Goal: Information Seeking & Learning: Learn about a topic

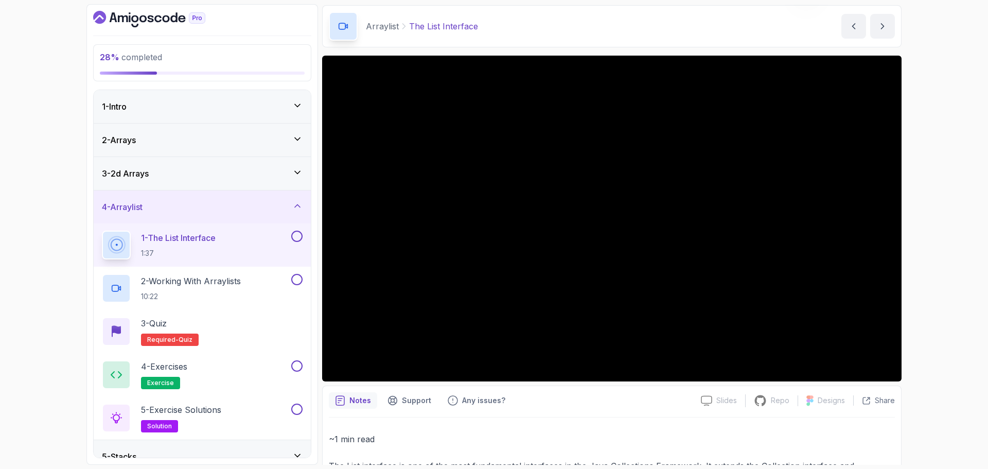
scroll to position [13, 0]
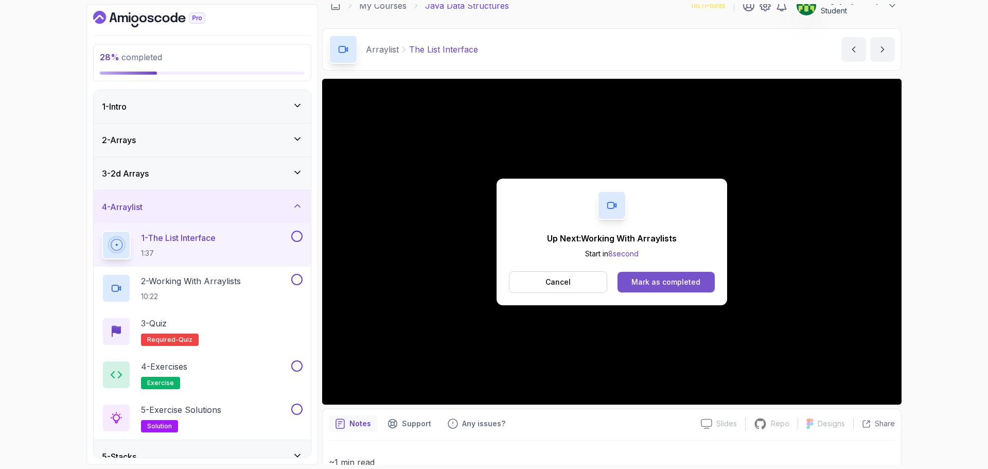
click at [629, 276] on button "Mark as completed" at bounding box center [665, 282] width 97 height 21
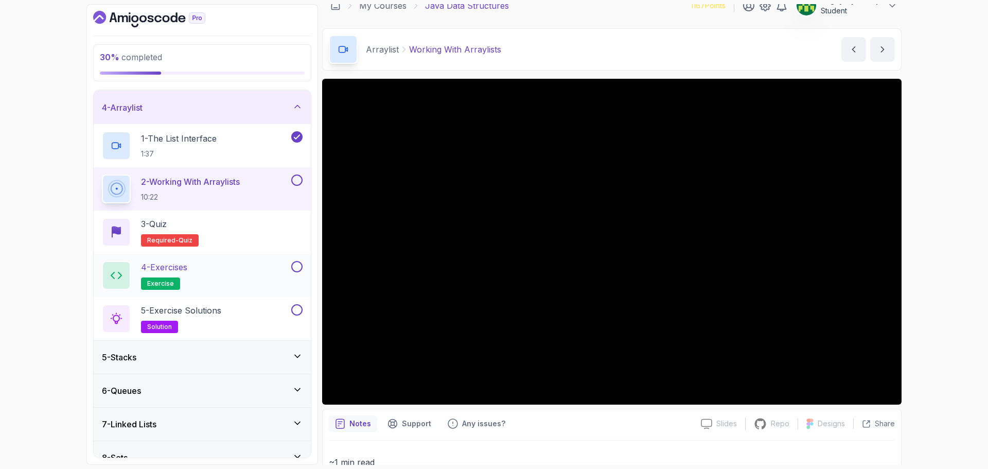
scroll to position [80, 0]
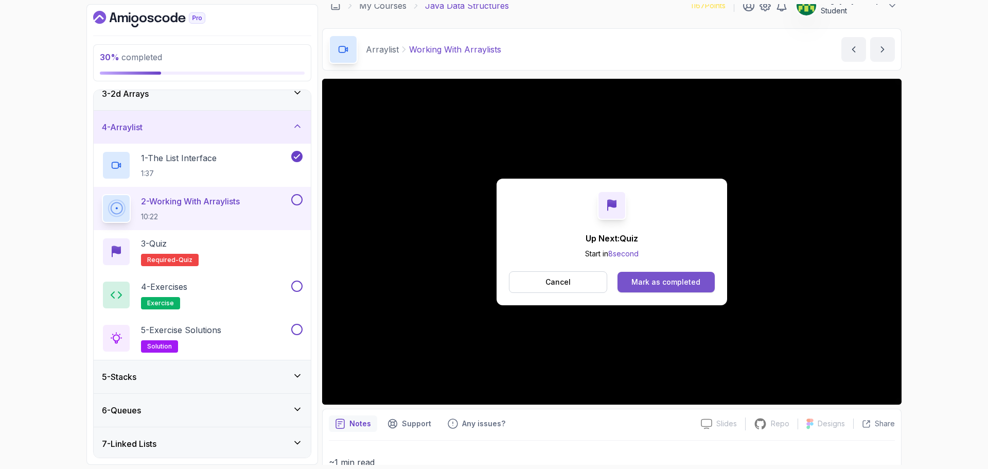
click at [649, 288] on button "Mark as completed" at bounding box center [665, 282] width 97 height 21
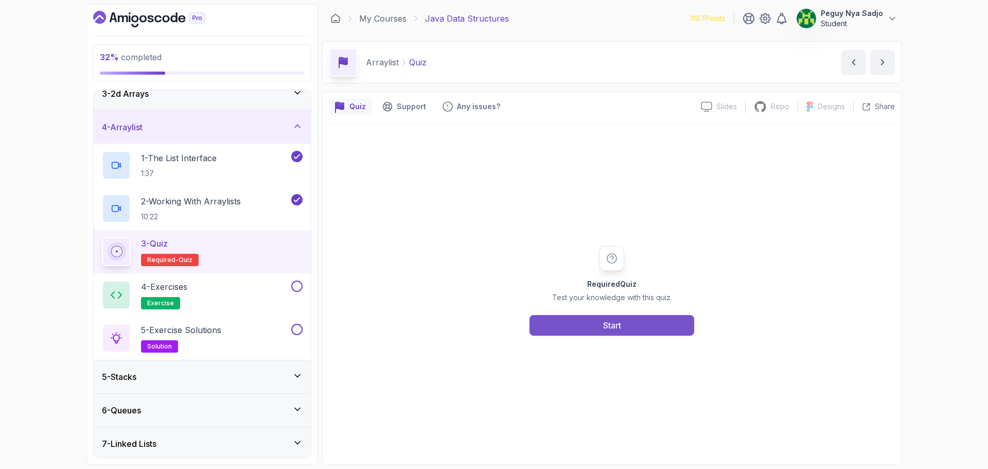
click at [606, 324] on div "Start" at bounding box center [612, 325] width 18 height 12
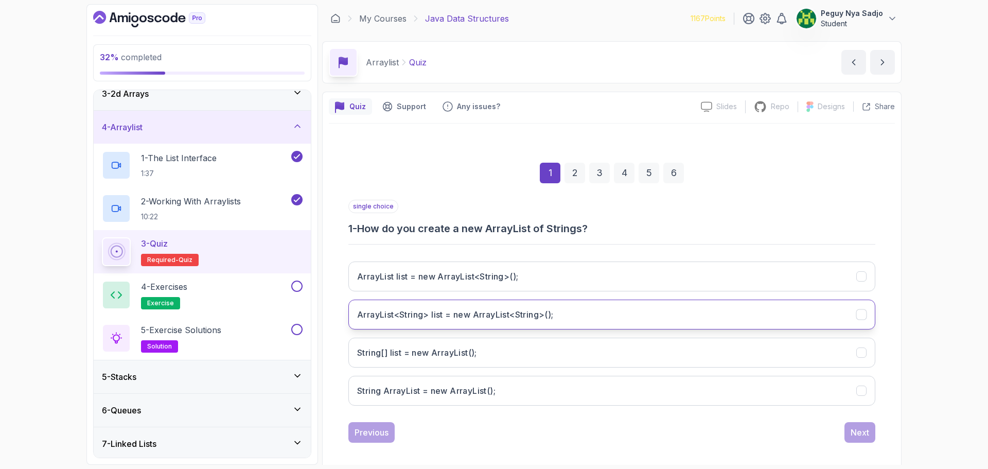
click at [485, 310] on h3 "ArrayList<String> list = new ArrayList<String>();" at bounding box center [455, 314] width 196 height 12
click at [851, 430] on div "Next" at bounding box center [859, 432] width 19 height 12
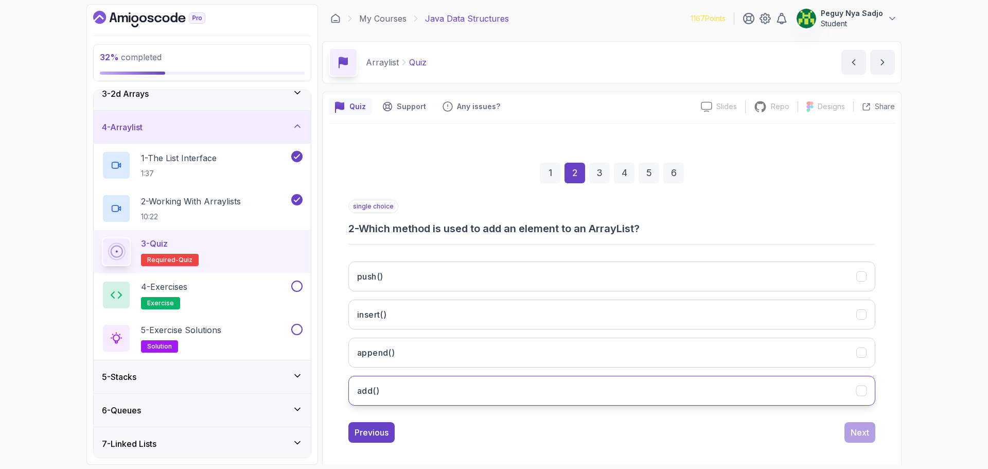
click at [497, 381] on button "add()" at bounding box center [611, 390] width 527 height 30
click at [860, 429] on div "Next" at bounding box center [859, 432] width 19 height 12
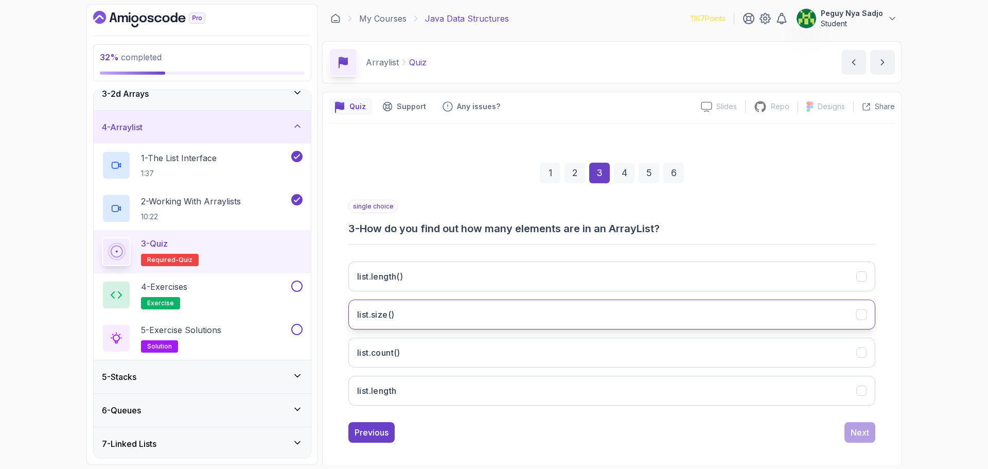
click at [583, 306] on button "list.size()" at bounding box center [611, 314] width 527 height 30
drag, startPoint x: 857, startPoint y: 429, endPoint x: 835, endPoint y: 426, distance: 22.3
click at [857, 429] on div "Next" at bounding box center [859, 432] width 19 height 12
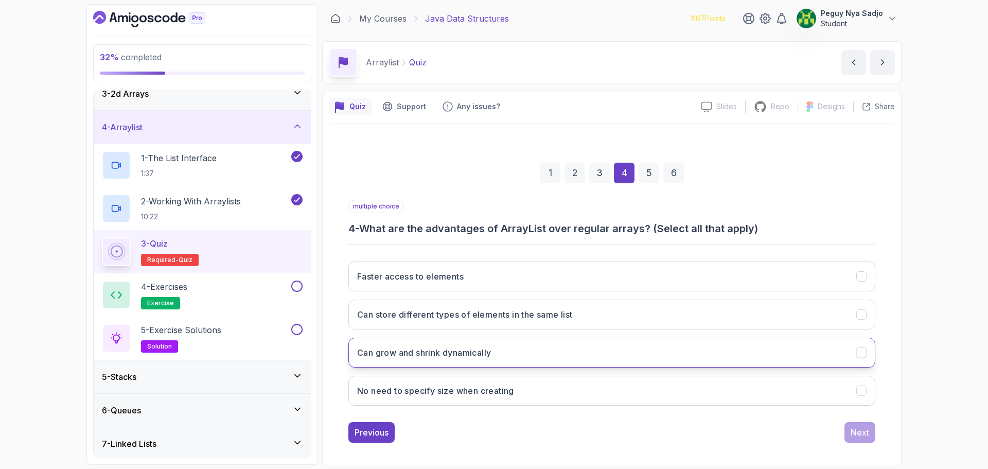
click at [724, 350] on button "Can grow and shrink dynamically" at bounding box center [611, 352] width 527 height 30
click at [737, 389] on button "No need to specify size when creating" at bounding box center [611, 390] width 527 height 30
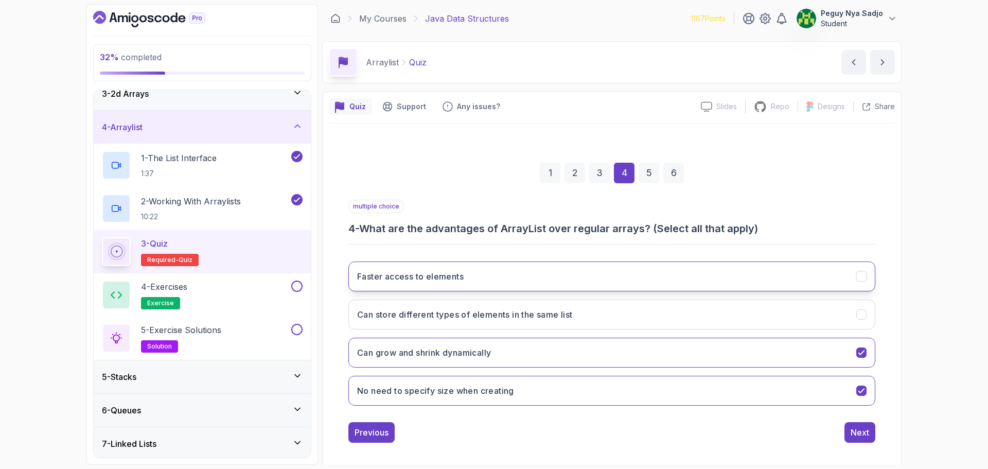
click at [683, 282] on button "Faster access to elements" at bounding box center [611, 276] width 527 height 30
click at [869, 427] on button "Next" at bounding box center [859, 432] width 31 height 21
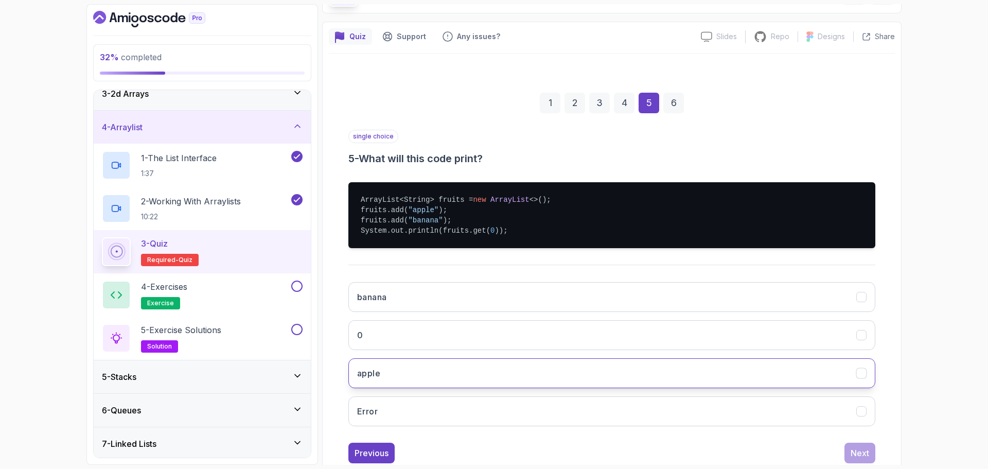
scroll to position [98, 0]
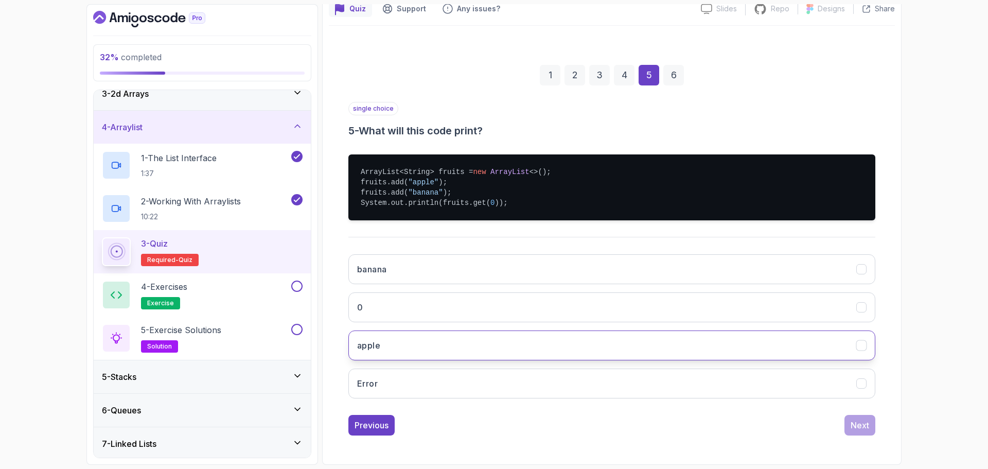
click at [542, 345] on button "apple" at bounding box center [611, 345] width 527 height 30
click at [856, 424] on div "Next" at bounding box center [859, 425] width 19 height 12
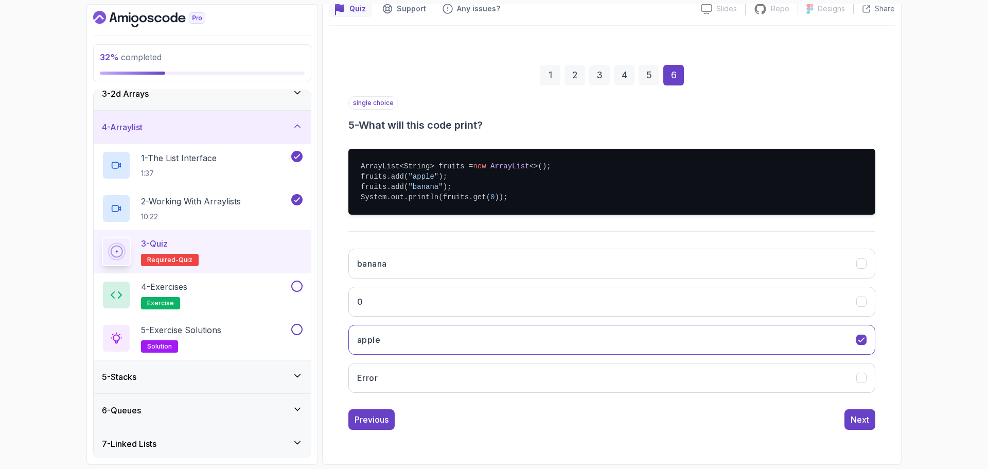
scroll to position [7, 0]
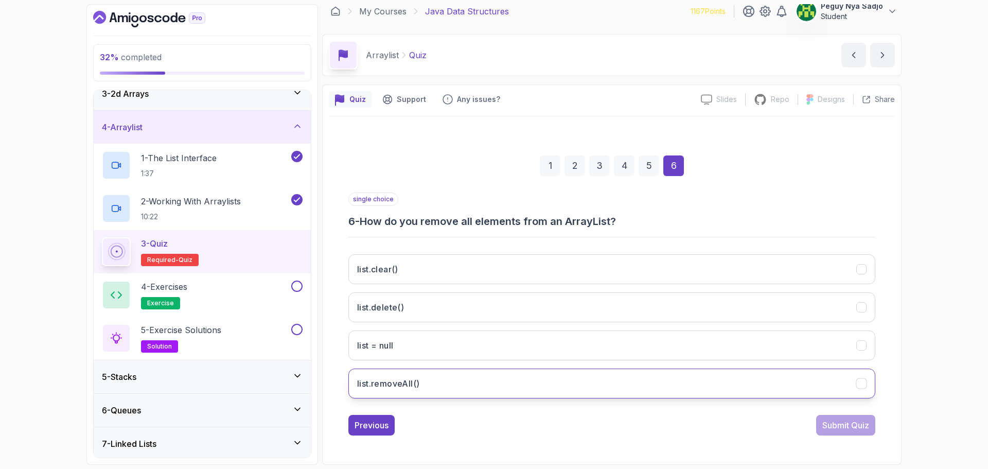
click at [570, 379] on button "list.removeAll()" at bounding box center [611, 383] width 527 height 30
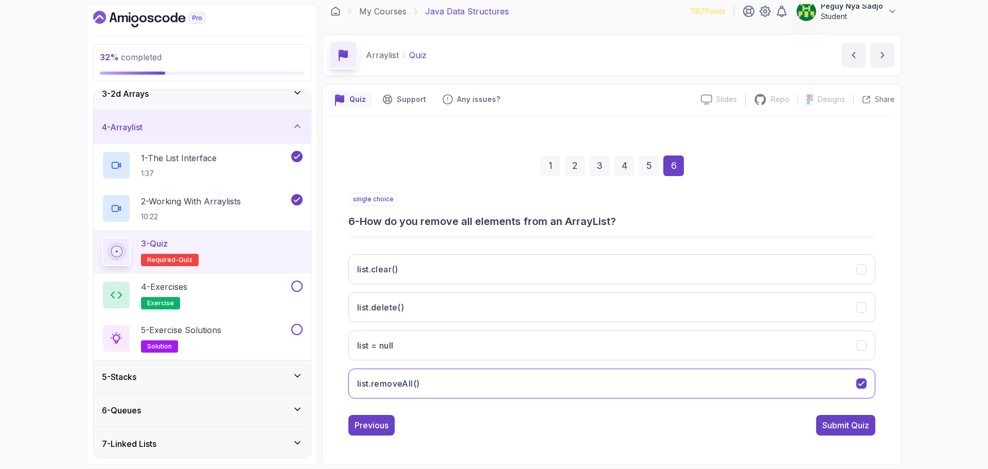
drag, startPoint x: 828, startPoint y: 422, endPoint x: 782, endPoint y: 429, distance: 46.3
click at [827, 423] on div "Submit Quiz" at bounding box center [845, 425] width 47 height 12
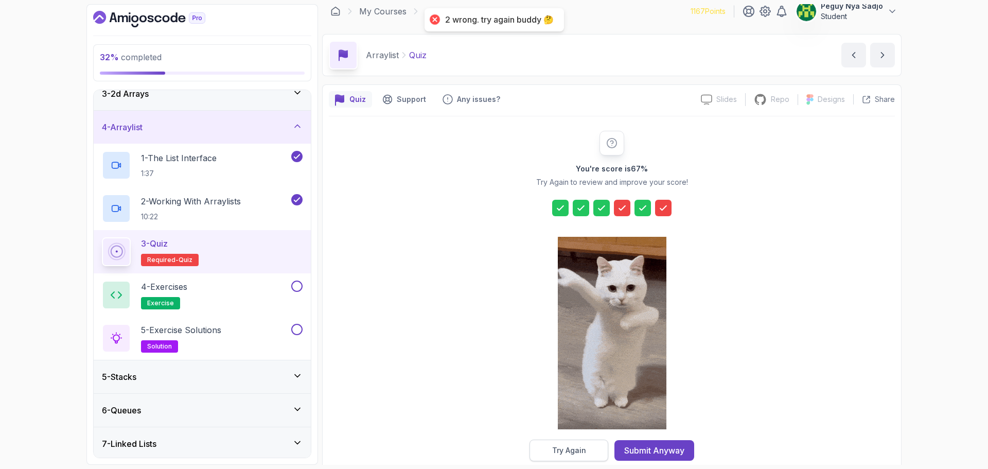
click at [589, 450] on button "Try Again" at bounding box center [568, 450] width 79 height 22
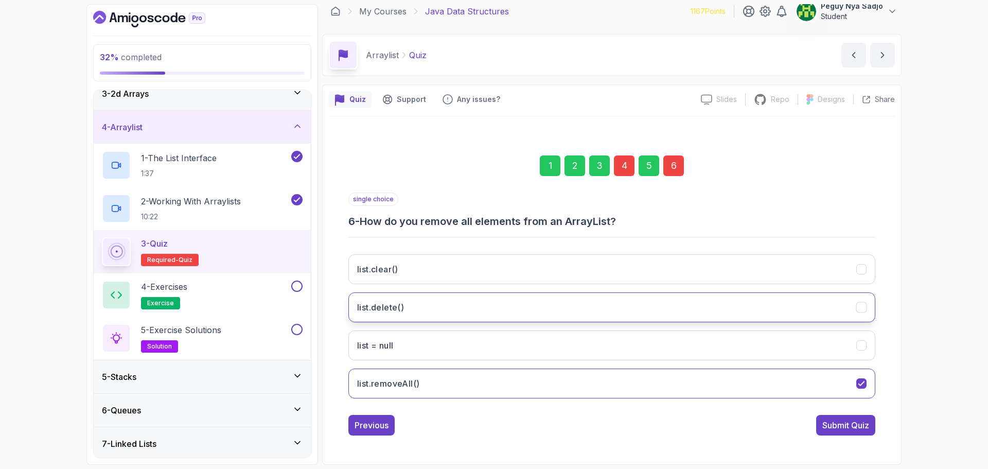
click at [795, 309] on button "list.delete()" at bounding box center [611, 307] width 527 height 30
click at [826, 422] on div "Submit Quiz" at bounding box center [845, 425] width 47 height 12
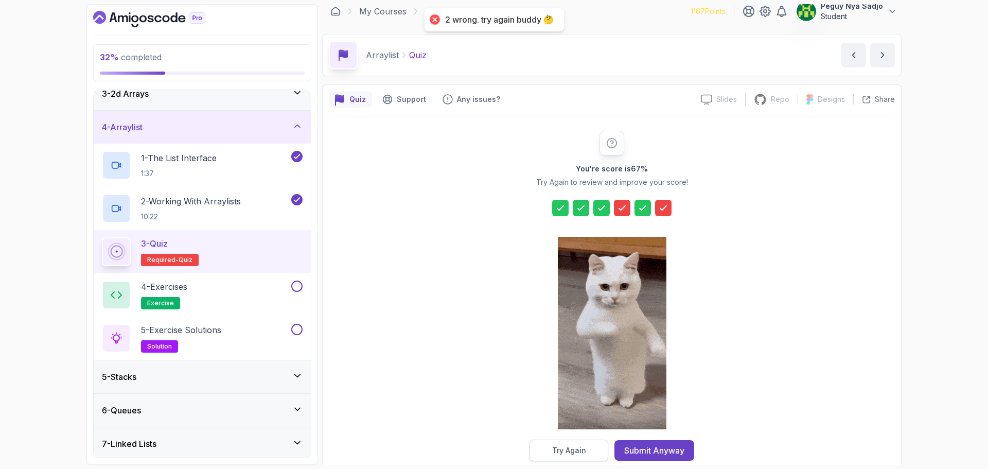
click at [583, 452] on div "Try Again" at bounding box center [569, 450] width 34 height 10
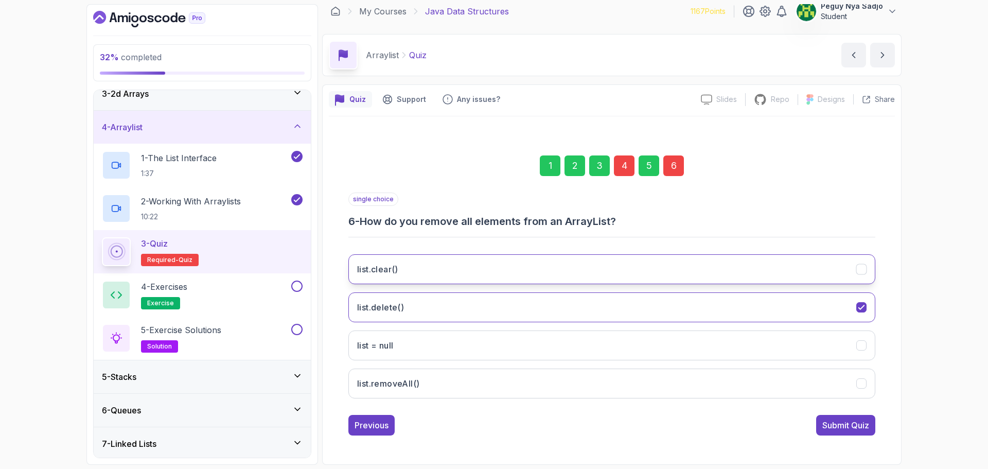
drag, startPoint x: 862, startPoint y: 272, endPoint x: 859, endPoint y: 278, distance: 7.0
click at [860, 274] on icon "list.clear()" at bounding box center [861, 269] width 10 height 10
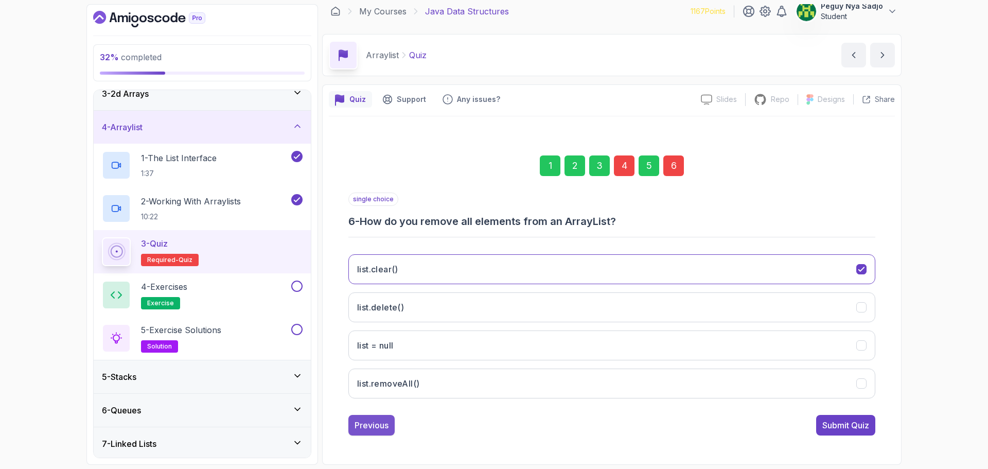
click at [365, 429] on div "Previous" at bounding box center [371, 425] width 34 height 12
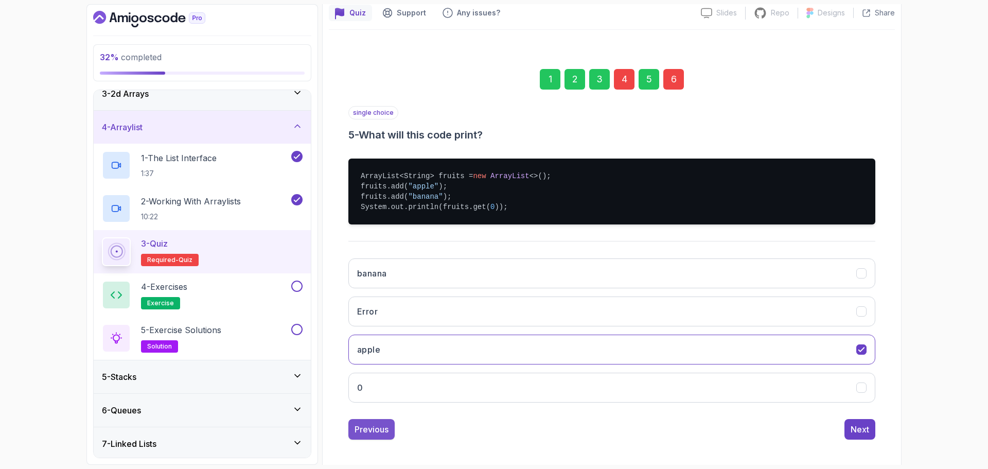
scroll to position [98, 0]
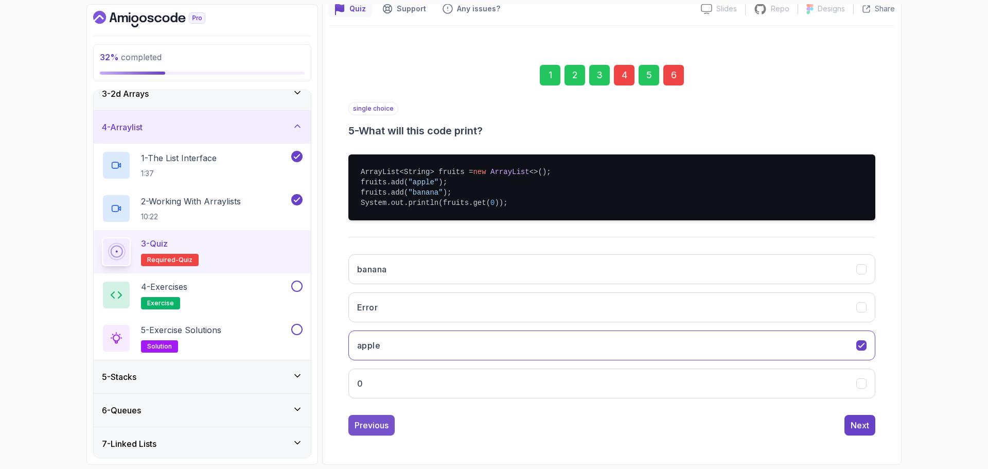
click at [366, 425] on div "Previous" at bounding box center [371, 425] width 34 height 12
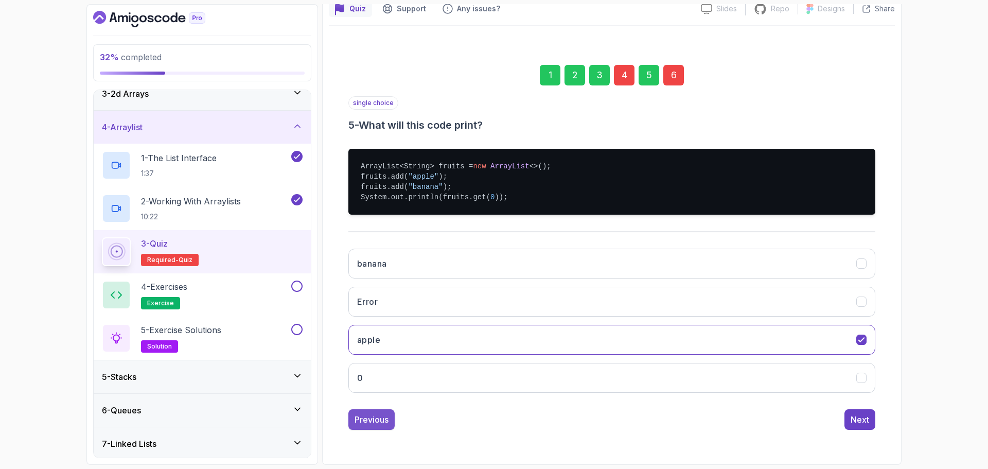
scroll to position [7, 0]
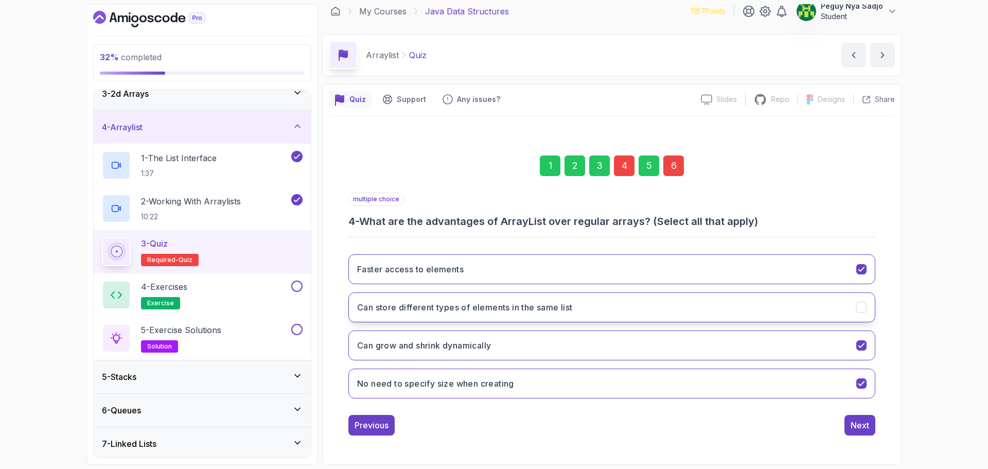
click at [854, 307] on button "Can store different types of elements in the same list" at bounding box center [611, 307] width 527 height 30
click at [853, 428] on div "Next" at bounding box center [859, 425] width 19 height 12
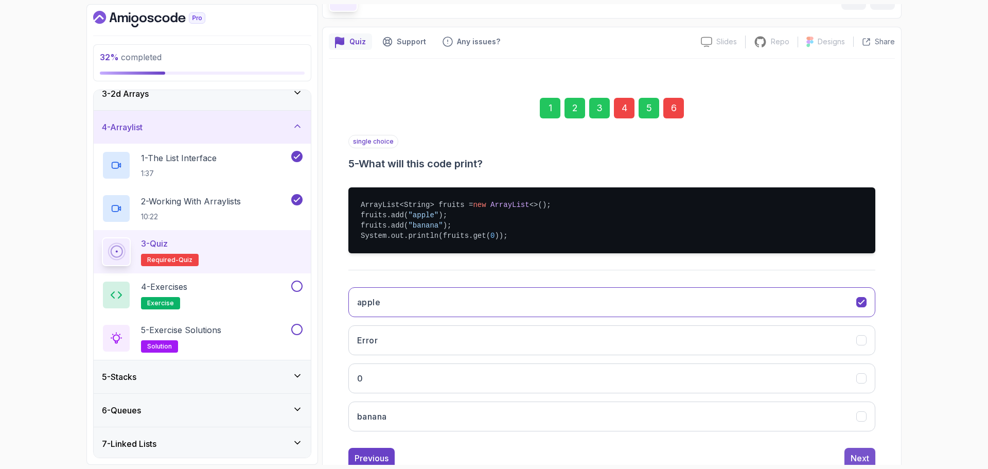
scroll to position [98, 0]
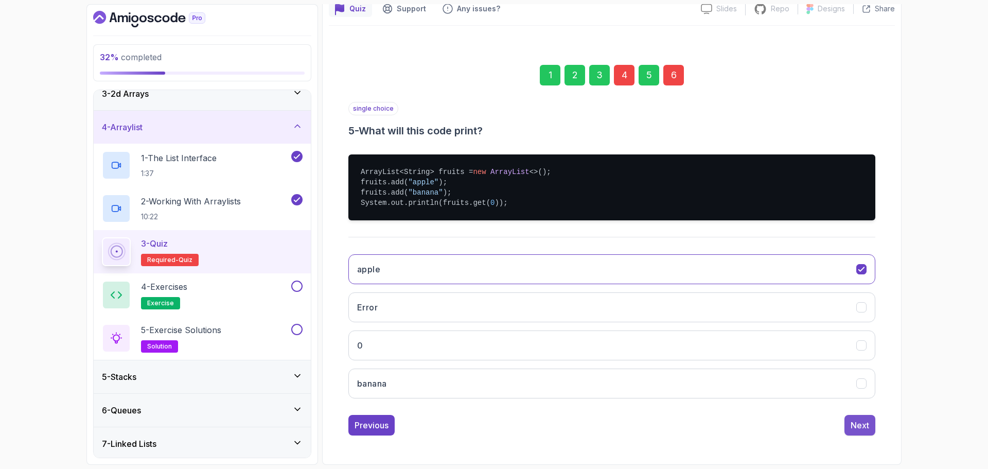
click at [855, 432] on button "Next" at bounding box center [859, 425] width 31 height 21
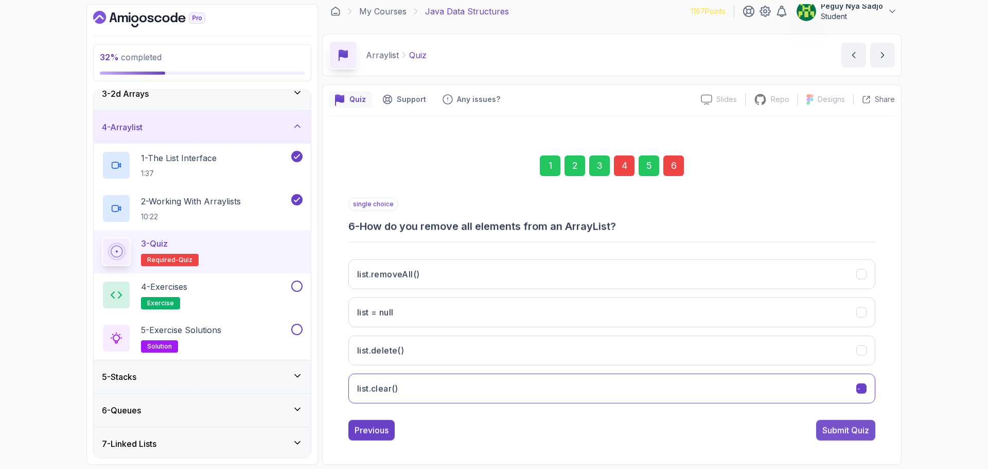
scroll to position [7, 0]
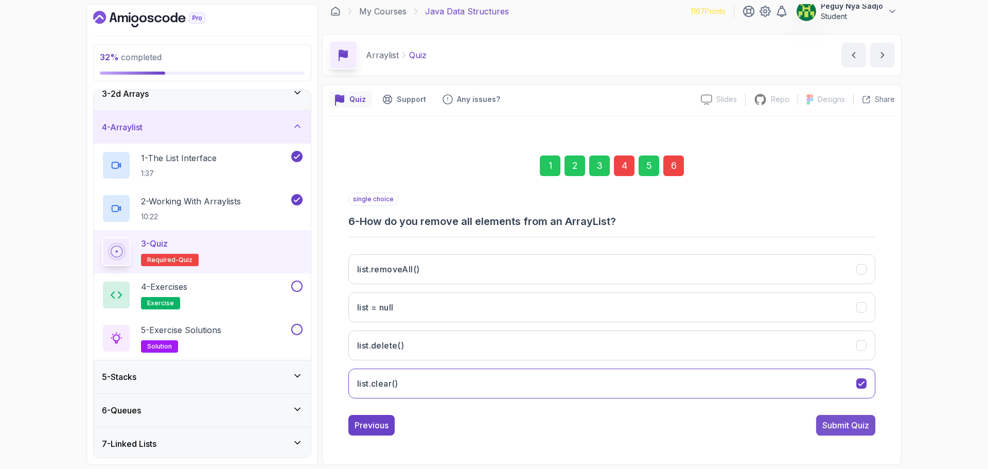
click at [852, 429] on div "Submit Quiz" at bounding box center [845, 425] width 47 height 12
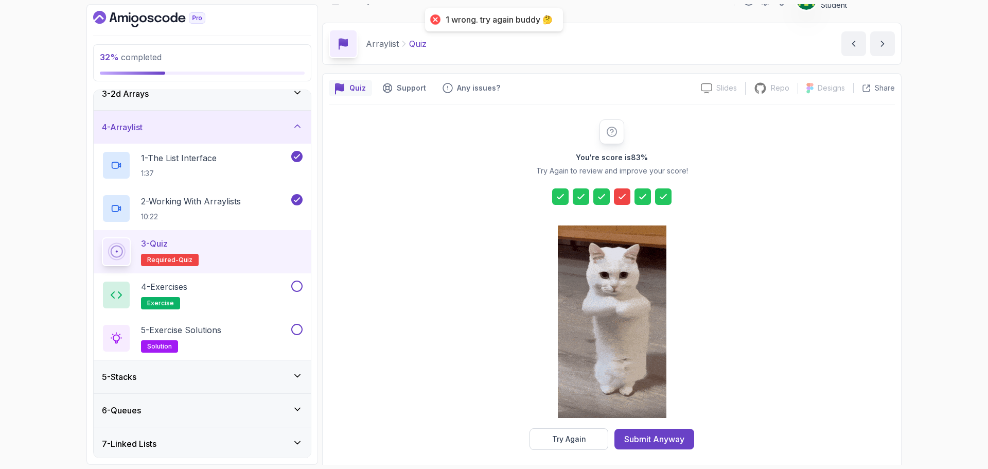
scroll to position [25, 0]
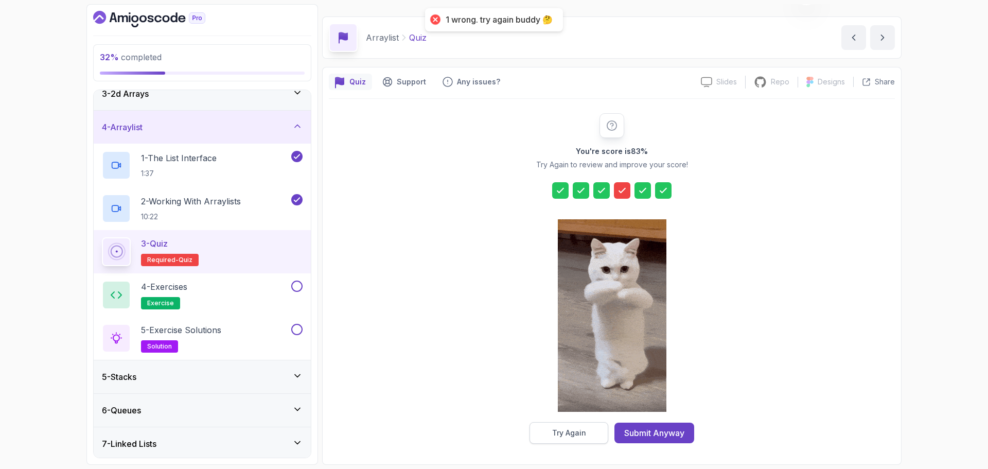
click at [593, 427] on button "Try Again" at bounding box center [568, 433] width 79 height 22
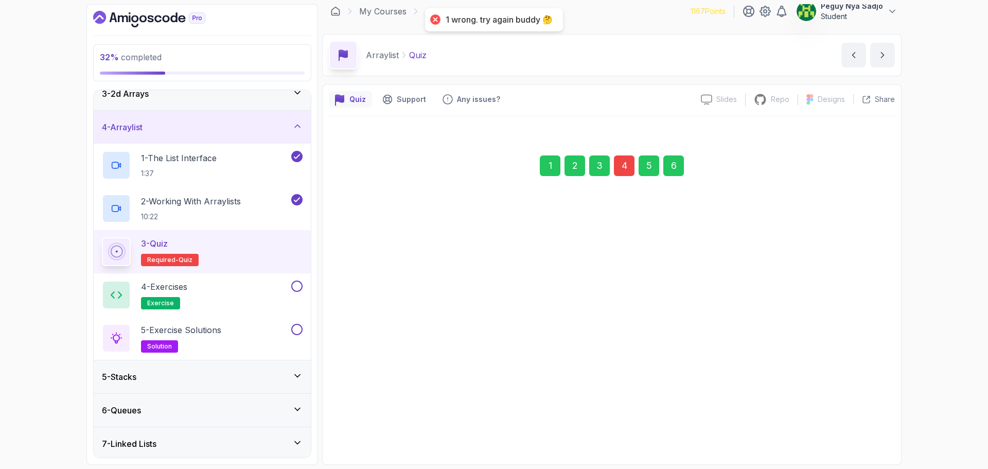
scroll to position [7, 0]
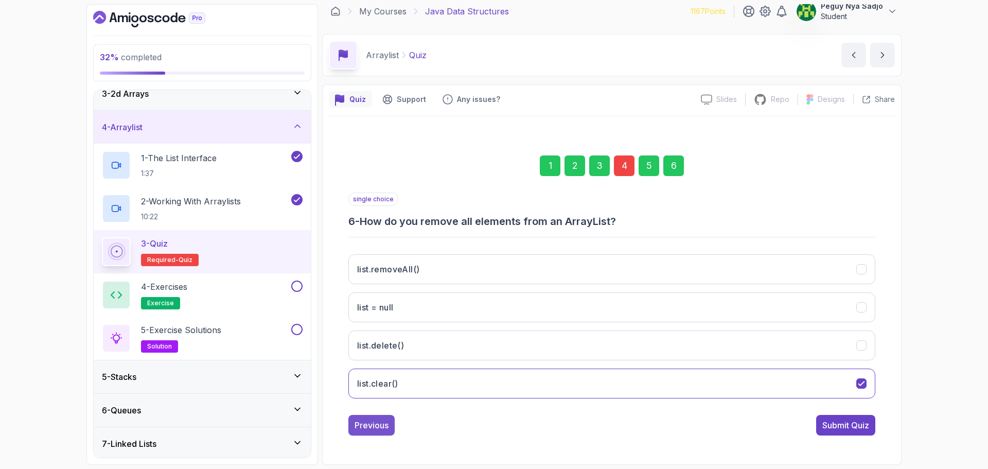
click at [379, 426] on div "Previous" at bounding box center [371, 425] width 34 height 12
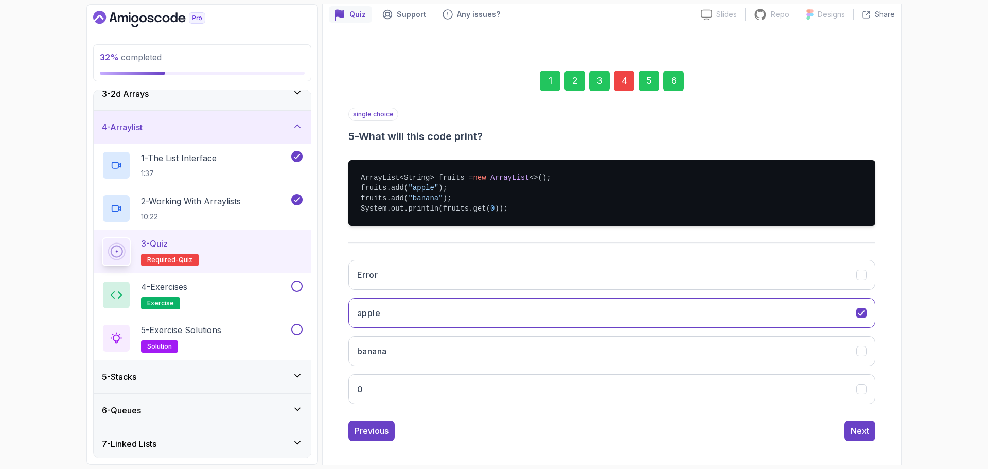
scroll to position [98, 0]
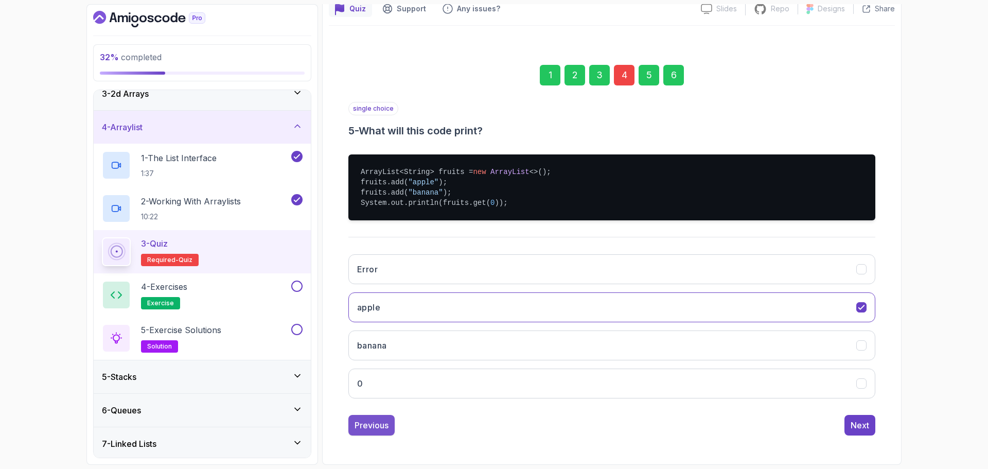
click at [363, 419] on div "Previous" at bounding box center [371, 425] width 34 height 12
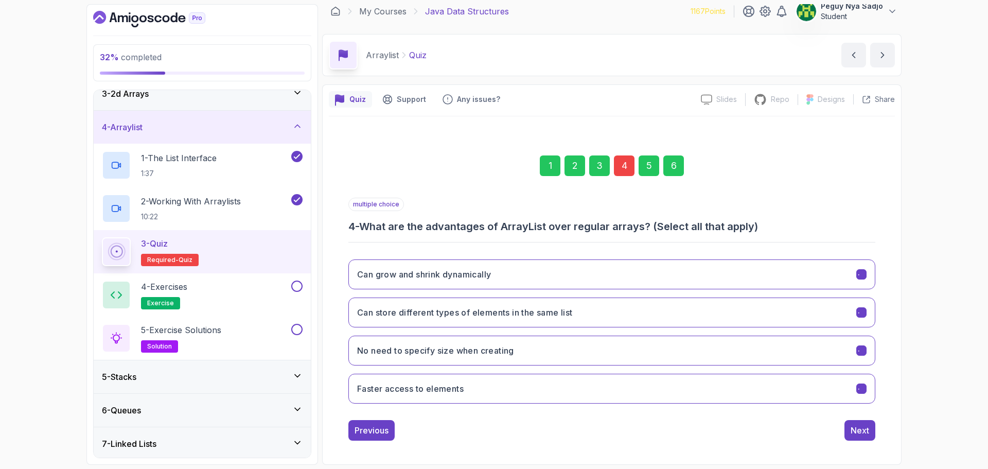
scroll to position [7, 0]
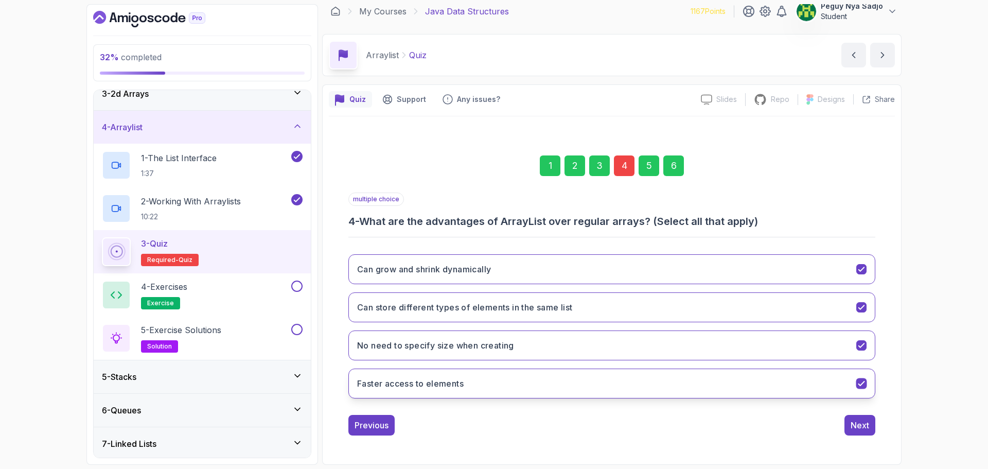
click at [857, 381] on icon "Faster access to elements" at bounding box center [861, 384] width 10 height 10
click at [867, 427] on div "Next" at bounding box center [859, 425] width 19 height 12
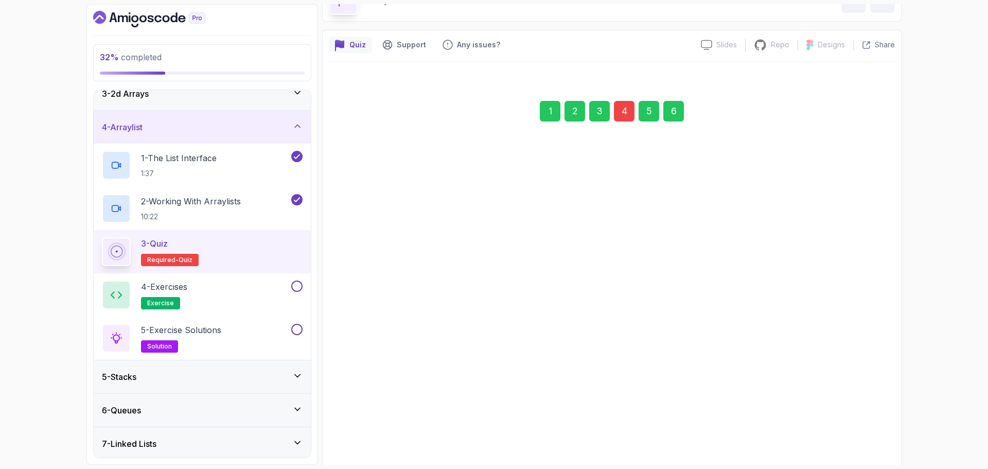
scroll to position [98, 0]
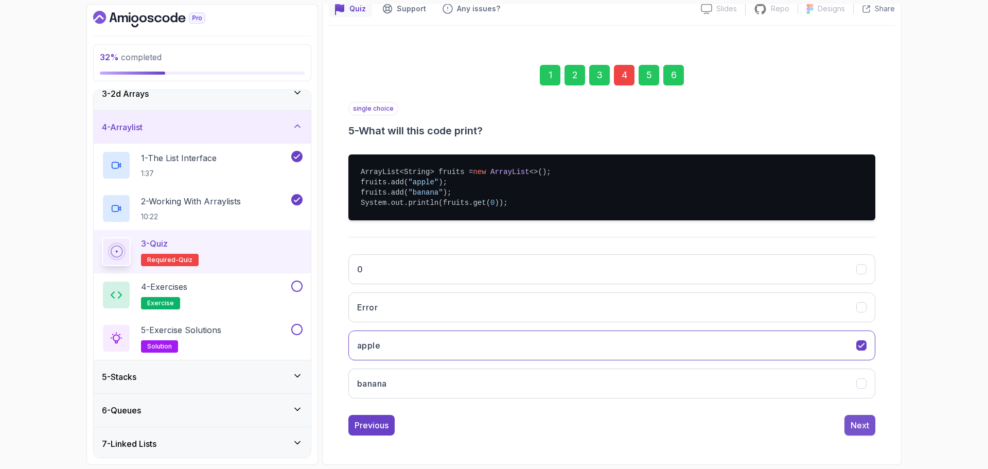
click at [856, 427] on div "Next" at bounding box center [859, 425] width 19 height 12
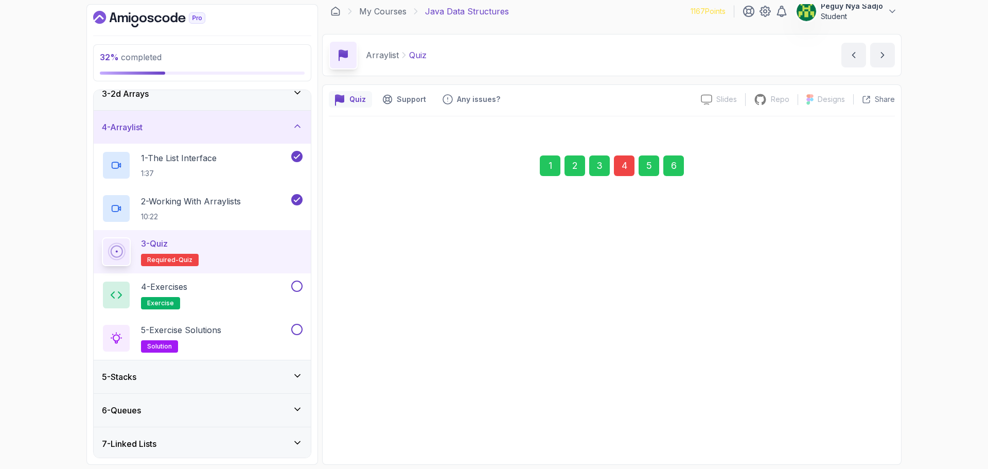
scroll to position [7, 0]
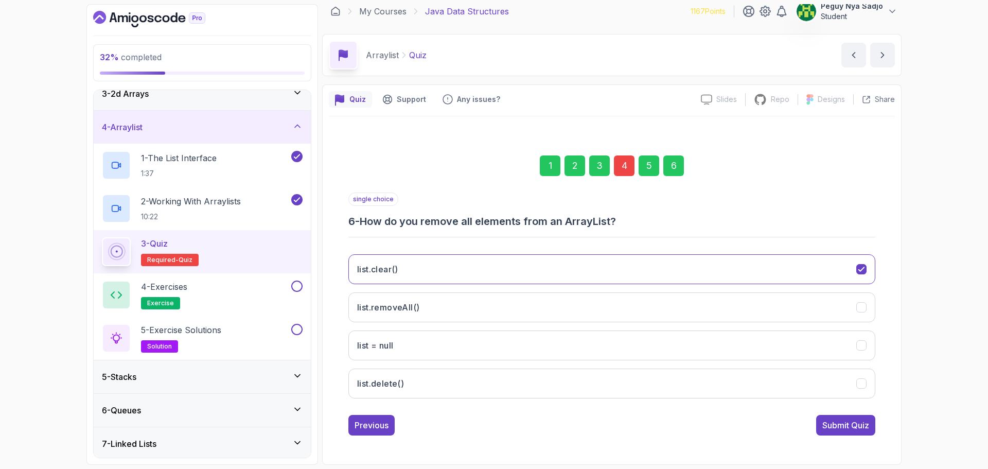
click at [854, 428] on div "Submit Quiz" at bounding box center [845, 425] width 47 height 12
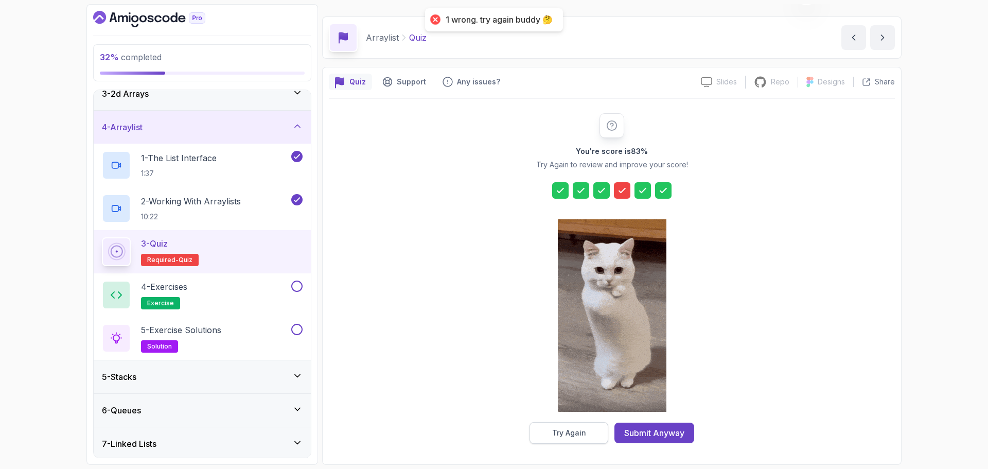
click at [579, 436] on div "Try Again" at bounding box center [569, 432] width 34 height 10
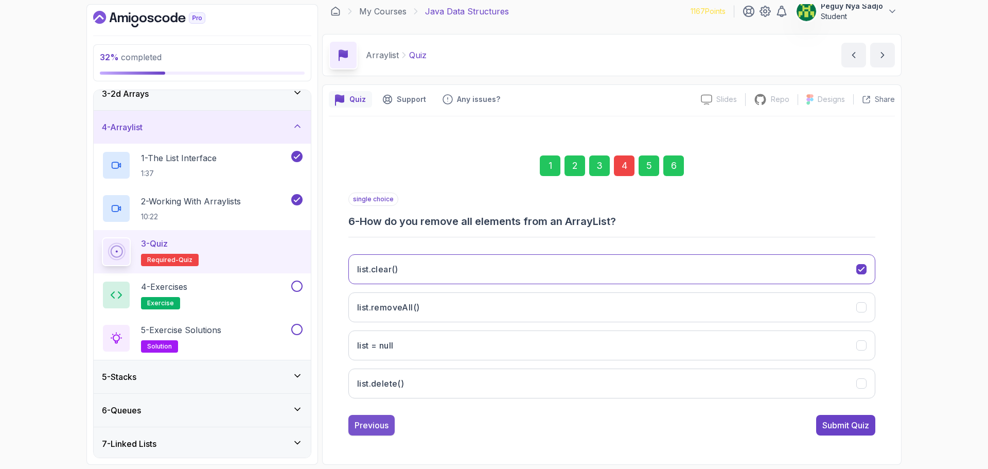
click at [380, 429] on div "Previous" at bounding box center [371, 425] width 34 height 12
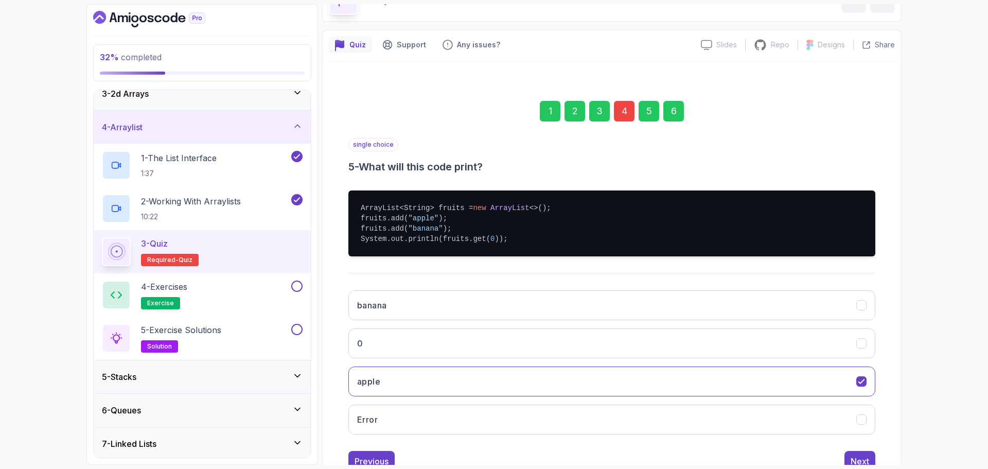
scroll to position [98, 0]
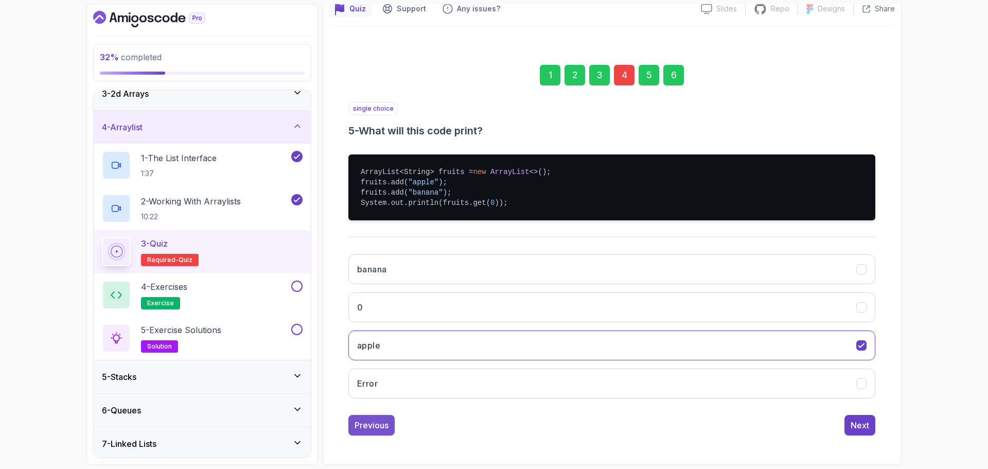
click at [370, 427] on div "Previous" at bounding box center [371, 425] width 34 height 12
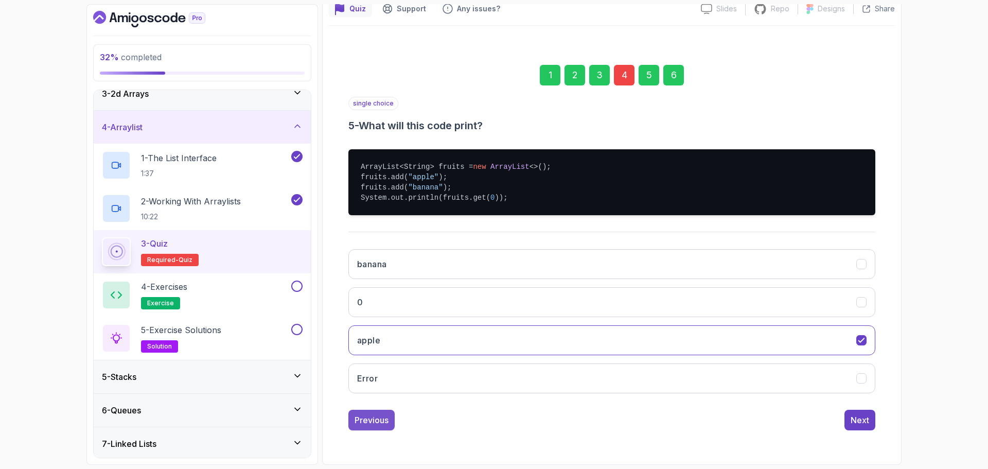
scroll to position [7, 0]
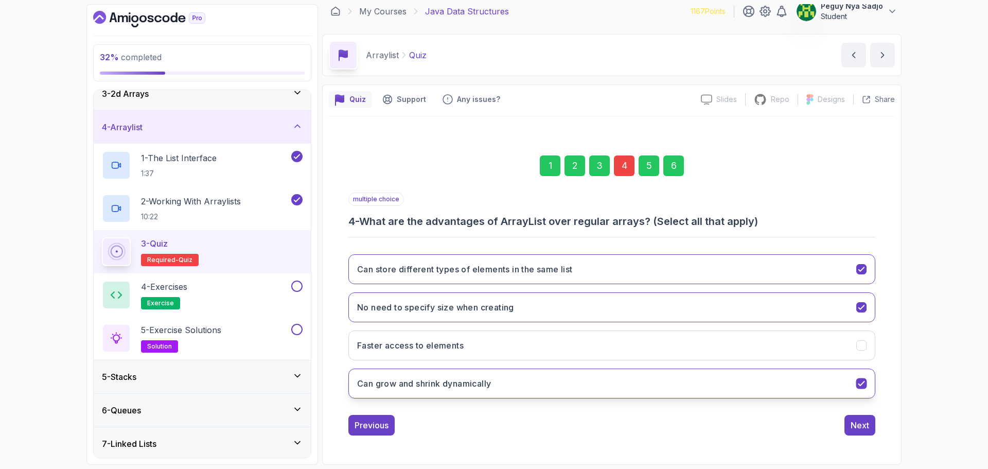
click at [862, 390] on button "Can grow and shrink dynamically" at bounding box center [611, 383] width 527 height 30
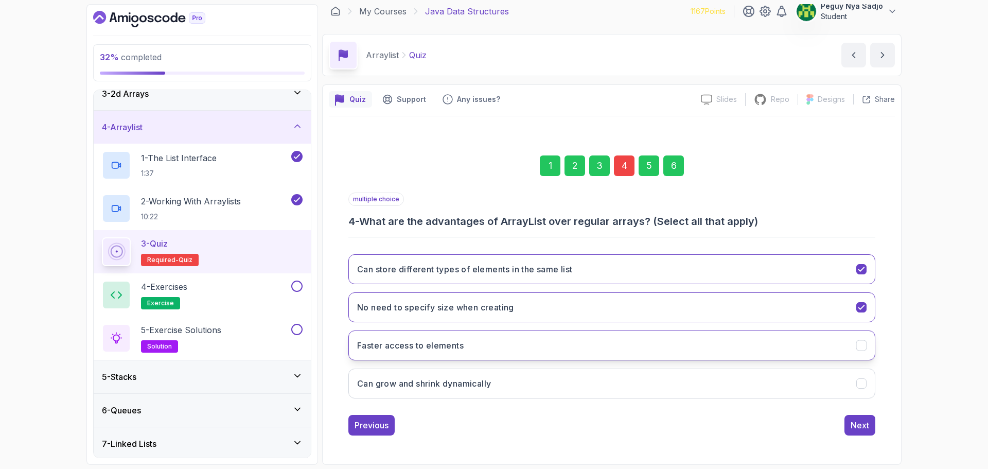
click at [864, 346] on icon "Faster access to elements" at bounding box center [861, 345] width 10 height 10
click at [858, 419] on div "Next" at bounding box center [859, 425] width 19 height 12
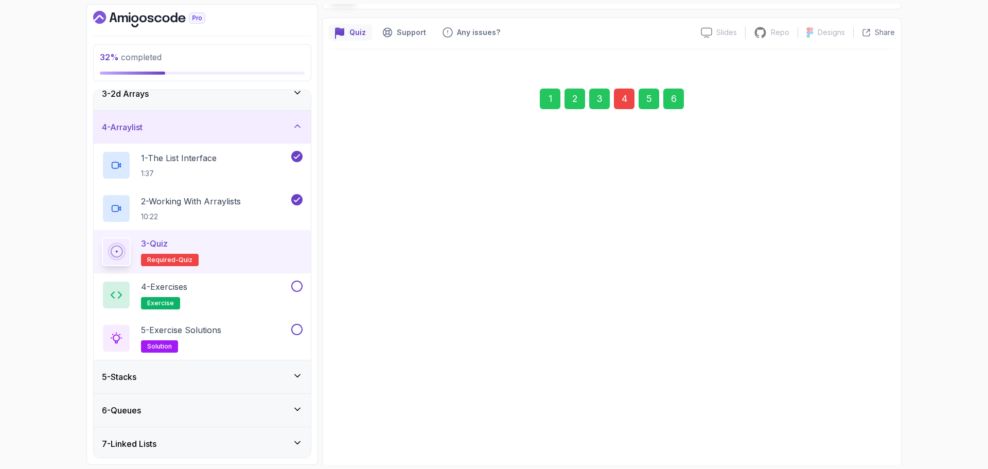
scroll to position [98, 0]
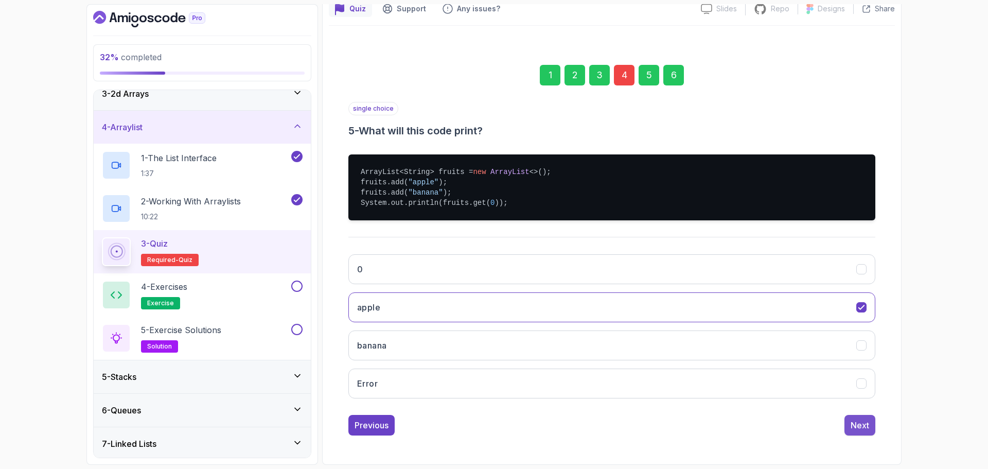
click at [855, 425] on div "Next" at bounding box center [859, 425] width 19 height 12
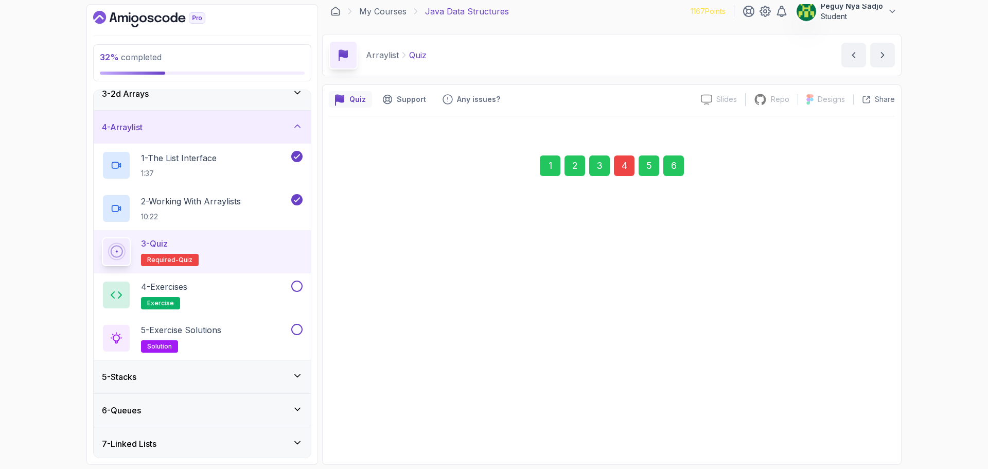
scroll to position [7, 0]
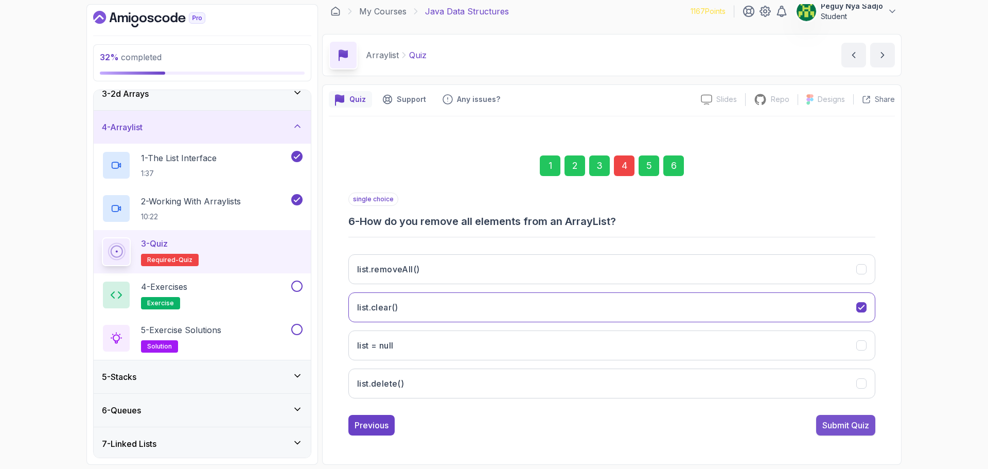
click at [849, 428] on div "Submit Quiz" at bounding box center [845, 425] width 47 height 12
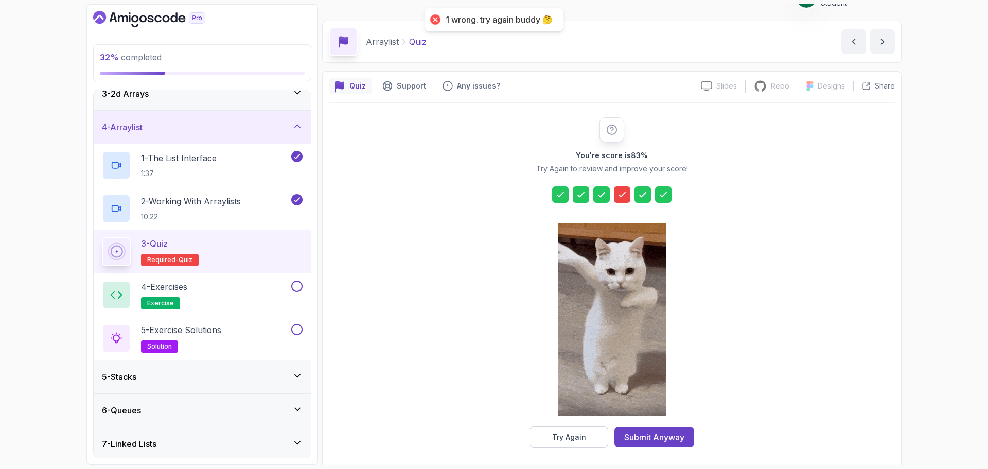
scroll to position [25, 0]
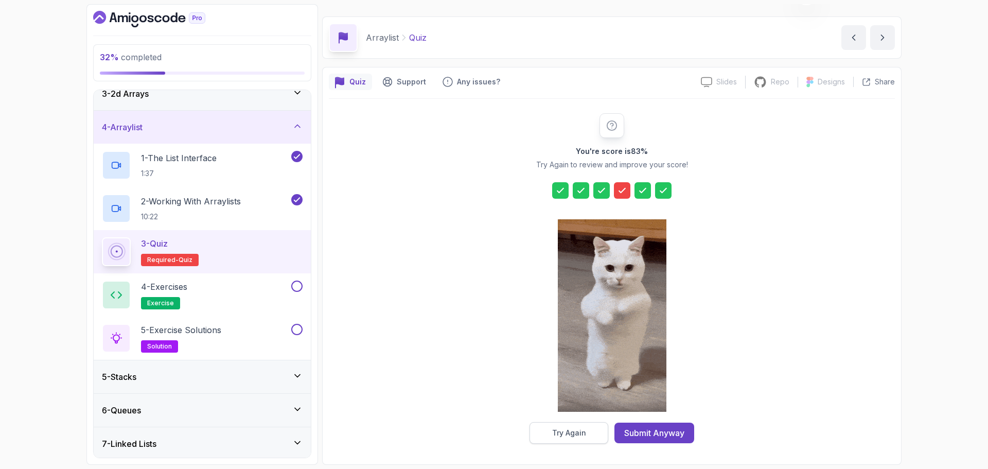
click at [558, 430] on div "Try Again" at bounding box center [569, 432] width 34 height 10
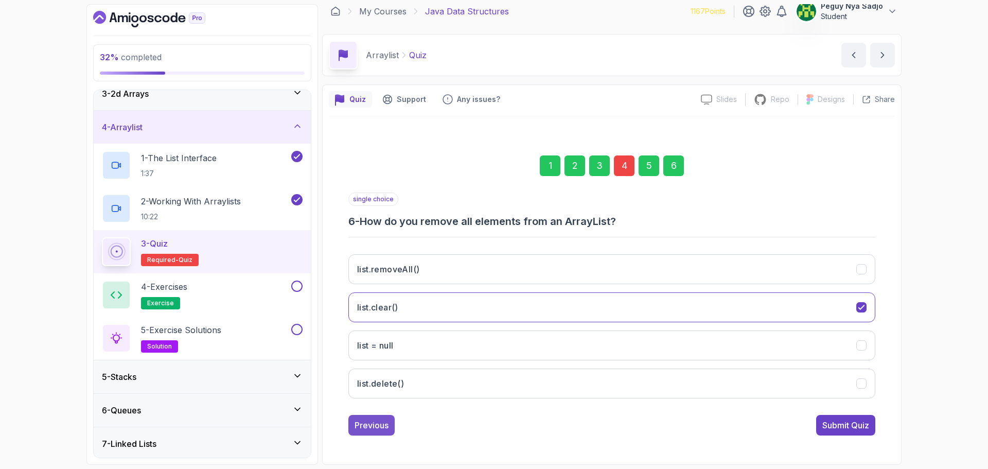
click at [367, 428] on div "Previous" at bounding box center [371, 425] width 34 height 12
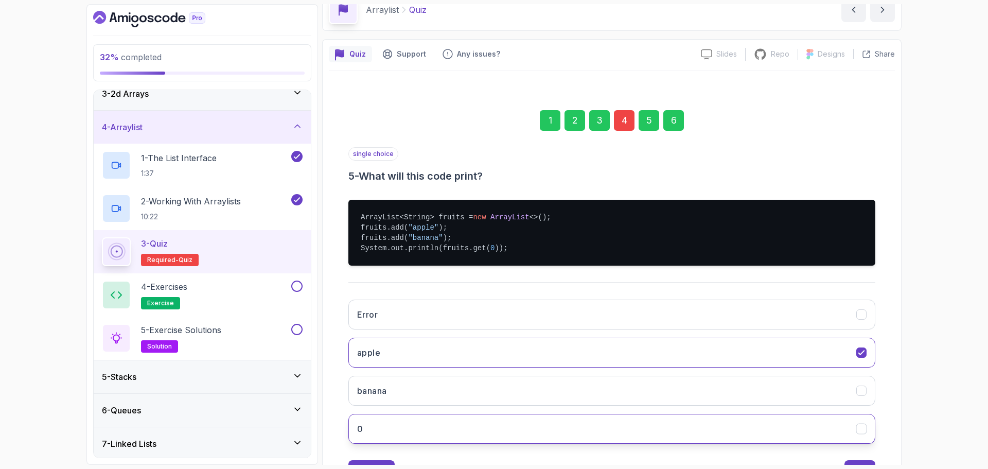
scroll to position [98, 0]
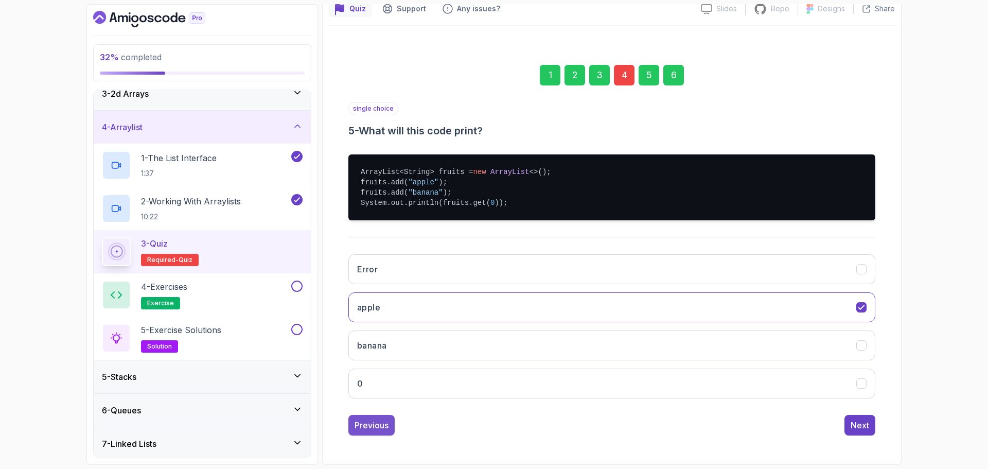
click at [374, 429] on div "Previous" at bounding box center [371, 425] width 34 height 12
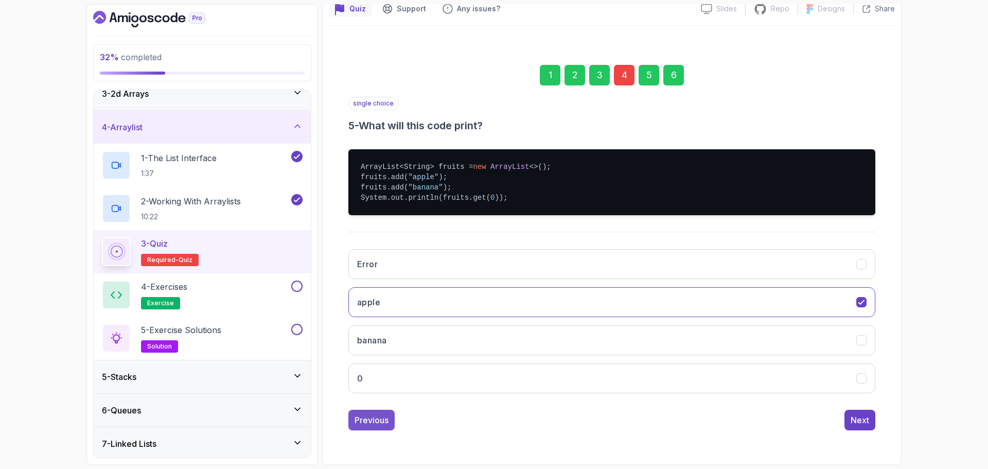
scroll to position [7, 0]
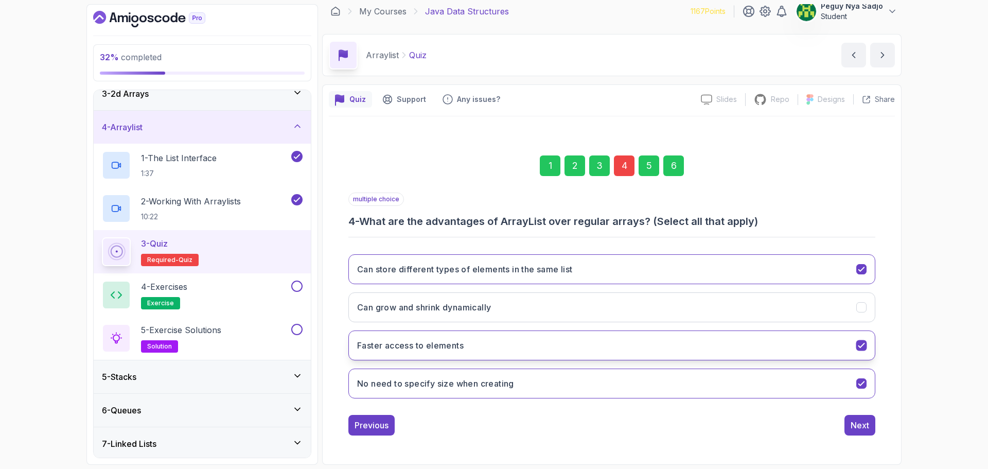
click at [634, 337] on button "Faster access to elements" at bounding box center [611, 345] width 527 height 30
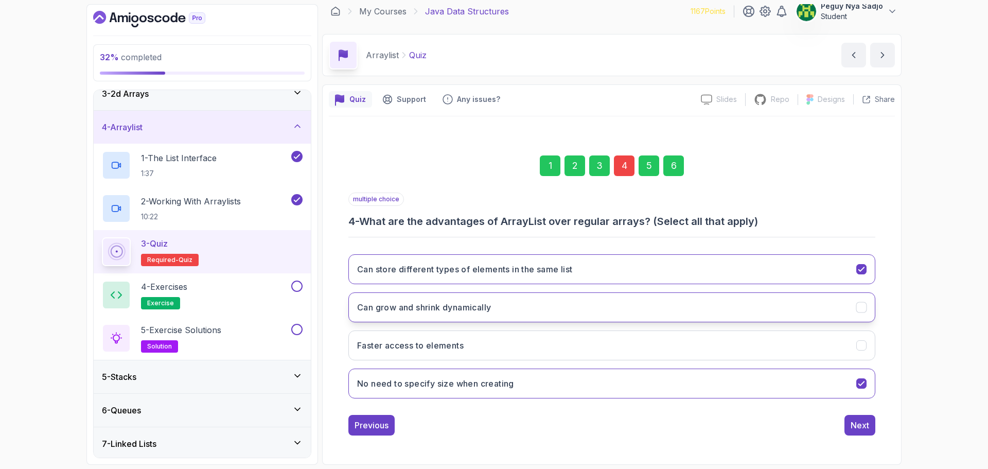
click at [611, 315] on button "Can grow and shrink dynamically" at bounding box center [611, 307] width 527 height 30
click at [692, 268] on button "Can store different types of elements in the same list" at bounding box center [611, 269] width 527 height 30
click at [858, 426] on div "Next" at bounding box center [859, 425] width 19 height 12
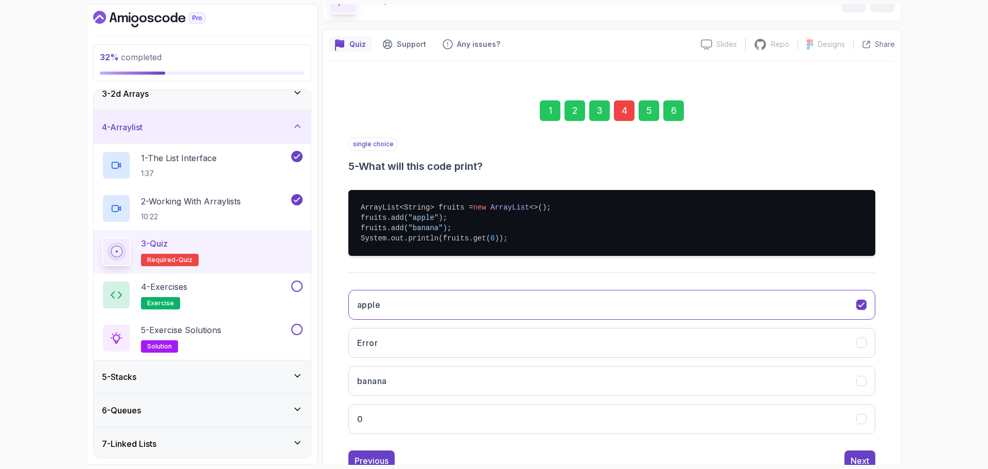
scroll to position [98, 0]
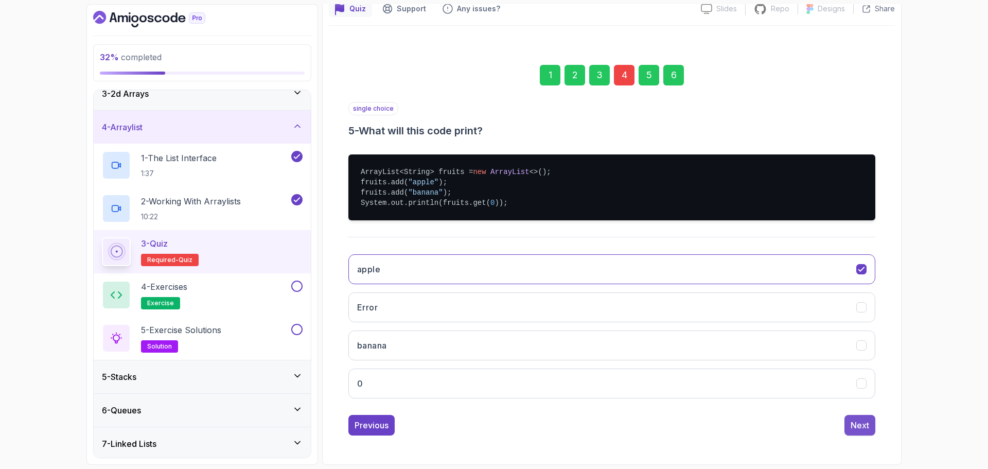
click at [860, 427] on div "Next" at bounding box center [859, 425] width 19 height 12
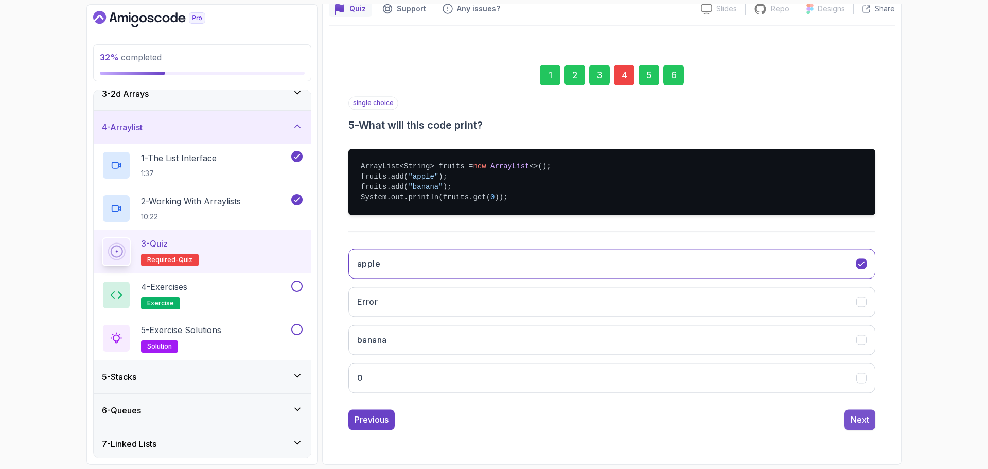
scroll to position [7, 0]
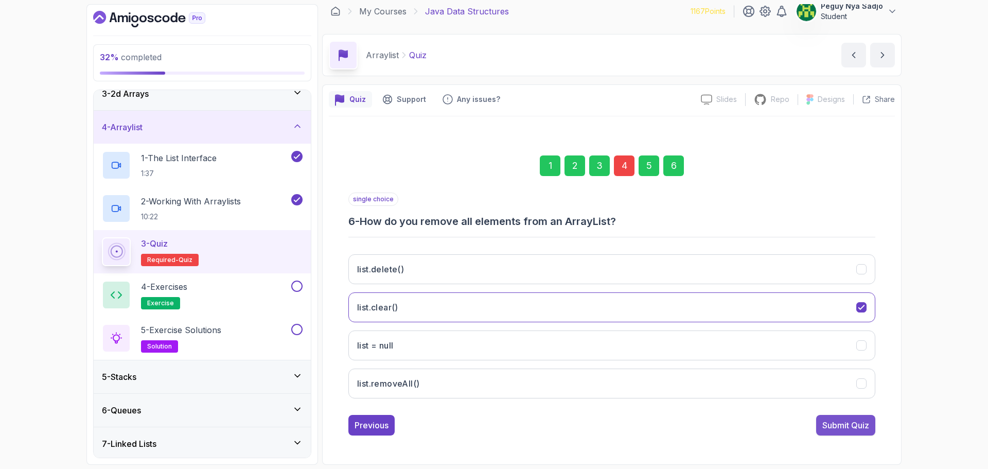
click at [859, 430] on div "Submit Quiz" at bounding box center [845, 425] width 47 height 12
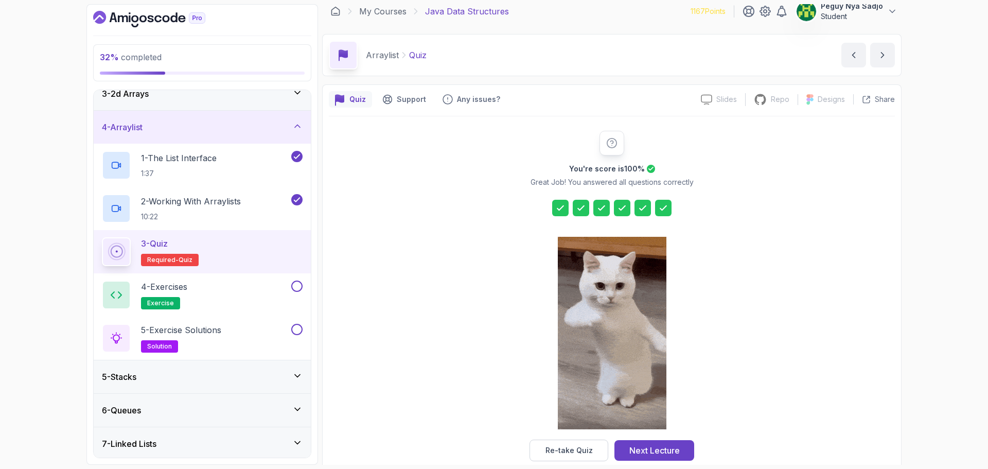
click at [661, 454] on div "Next Lecture" at bounding box center [654, 450] width 50 height 12
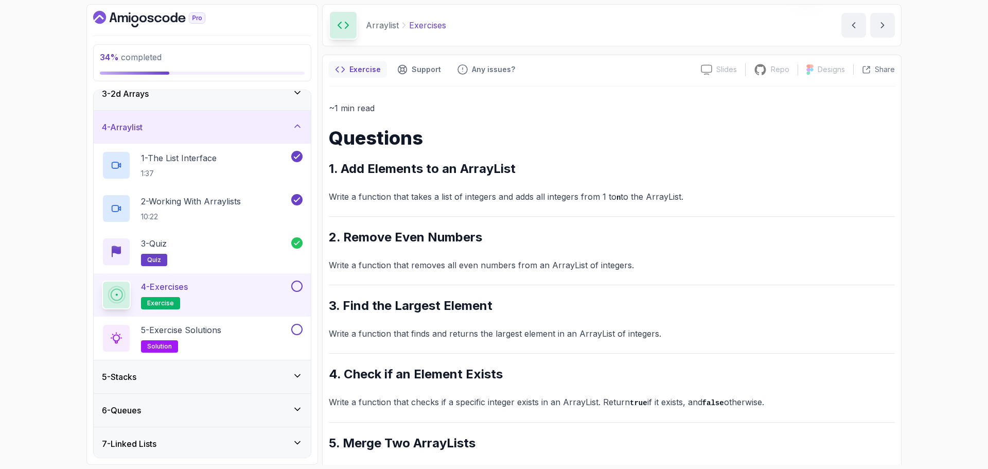
scroll to position [71, 0]
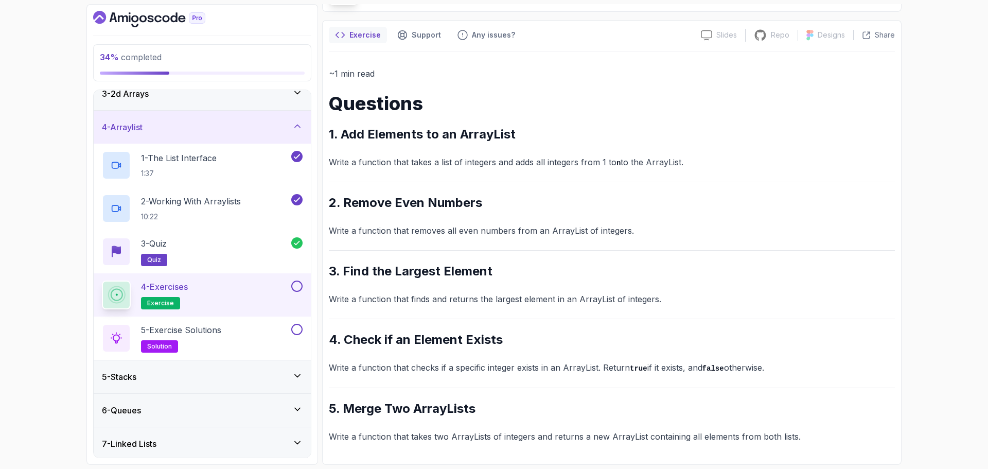
click at [294, 290] on button at bounding box center [296, 285] width 11 height 11
click at [258, 328] on div "5 - Exercise Solutions solution" at bounding box center [195, 338] width 187 height 29
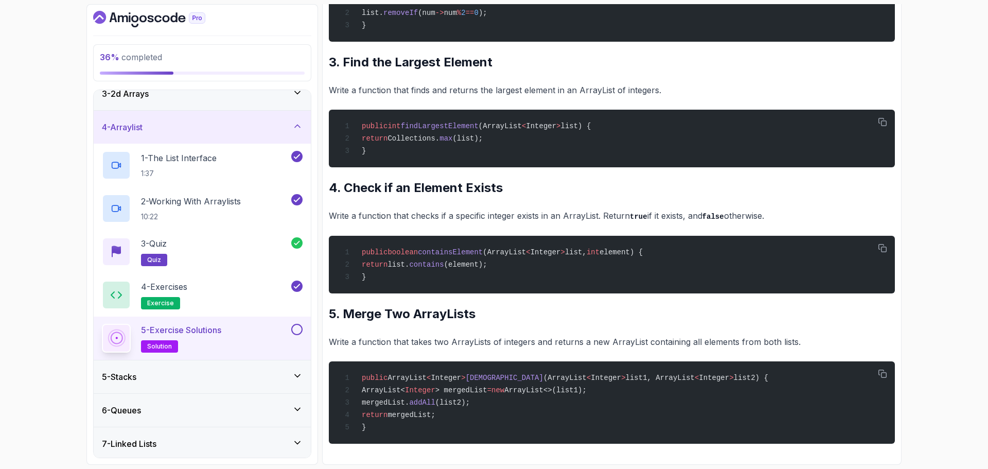
scroll to position [429, 0]
click at [299, 328] on button at bounding box center [296, 329] width 11 height 11
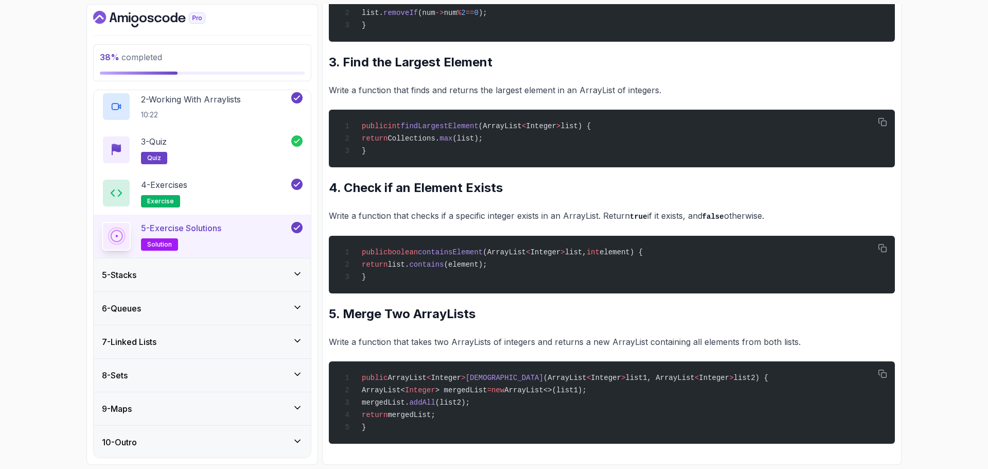
scroll to position [183, 0]
drag, startPoint x: 235, startPoint y: 283, endPoint x: 229, endPoint y: 293, distance: 11.6
click at [233, 289] on div "5 - Stacks" at bounding box center [202, 273] width 217 height 33
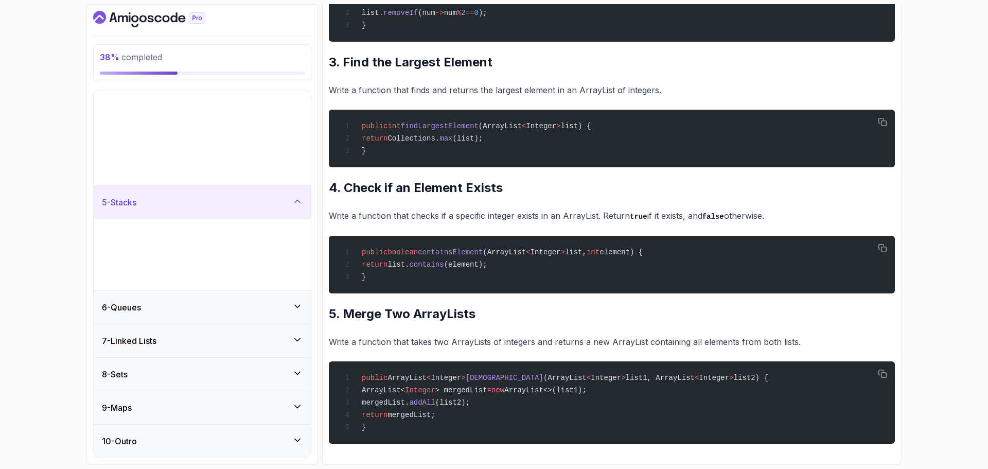
scroll to position [0, 0]
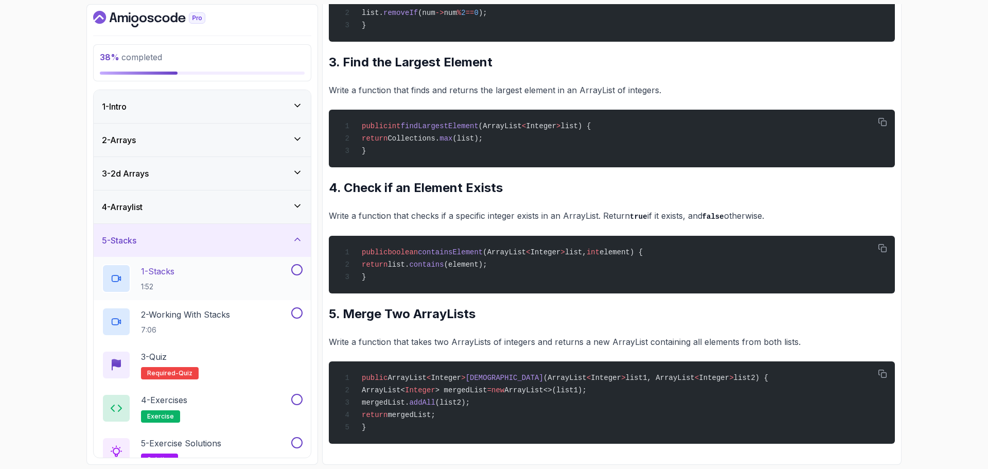
click at [246, 286] on div "1 - Stacks 1:52" at bounding box center [195, 278] width 187 height 29
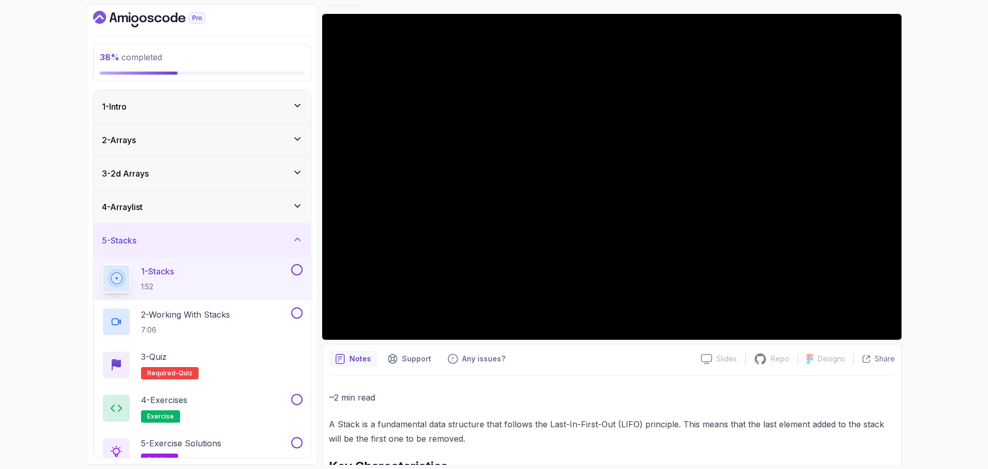
scroll to position [25, 0]
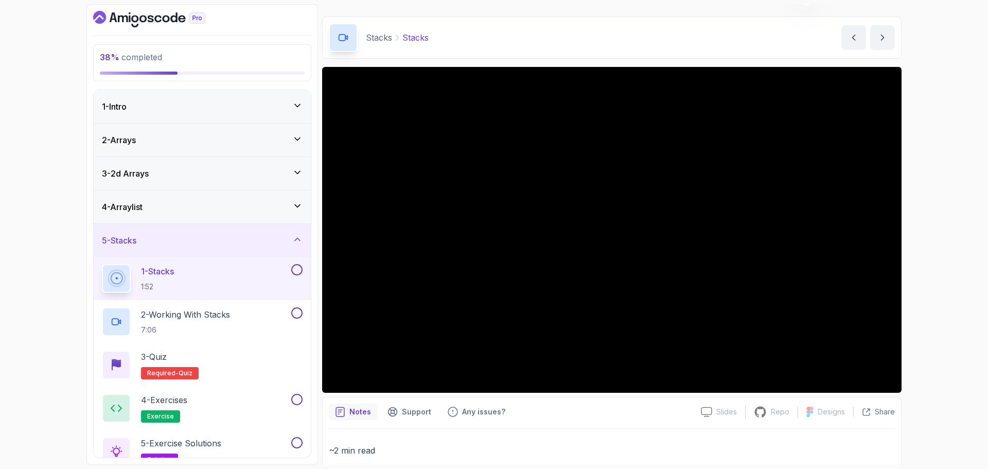
drag, startPoint x: 653, startPoint y: 29, endPoint x: 645, endPoint y: 46, distance: 18.4
